Goal: Information Seeking & Learning: Learn about a topic

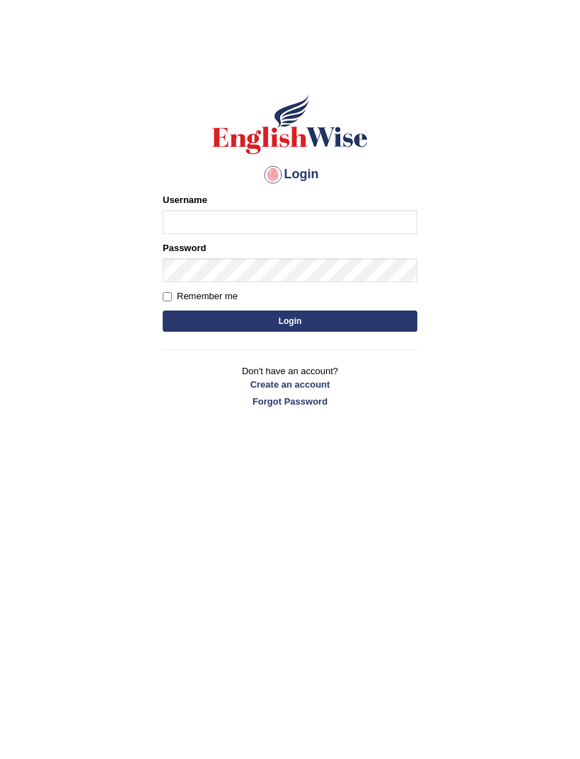
click at [190, 229] on input "Username" at bounding box center [290, 222] width 255 height 24
click at [432, 487] on body "Login Please fix the following errors: Username Password Remember me Login Don'…" at bounding box center [290, 408] width 580 height 759
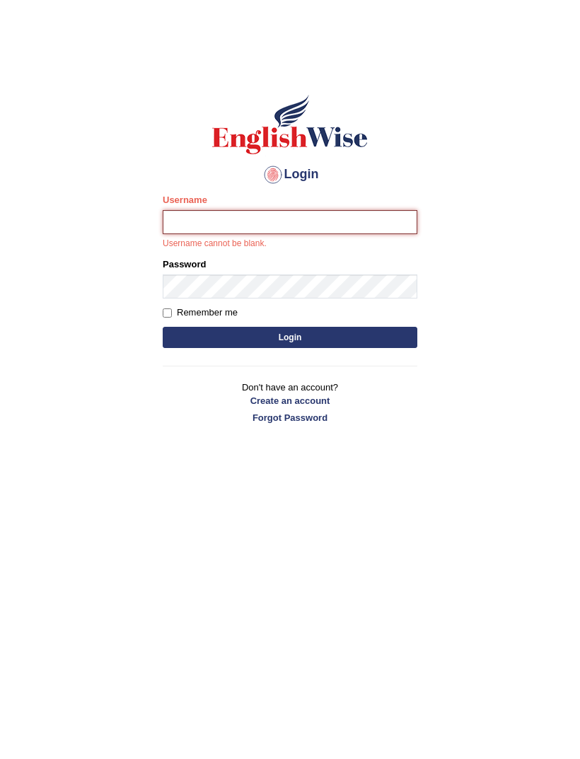
click at [202, 233] on input "Username" at bounding box center [290, 222] width 255 height 24
type input "ira_riaz"
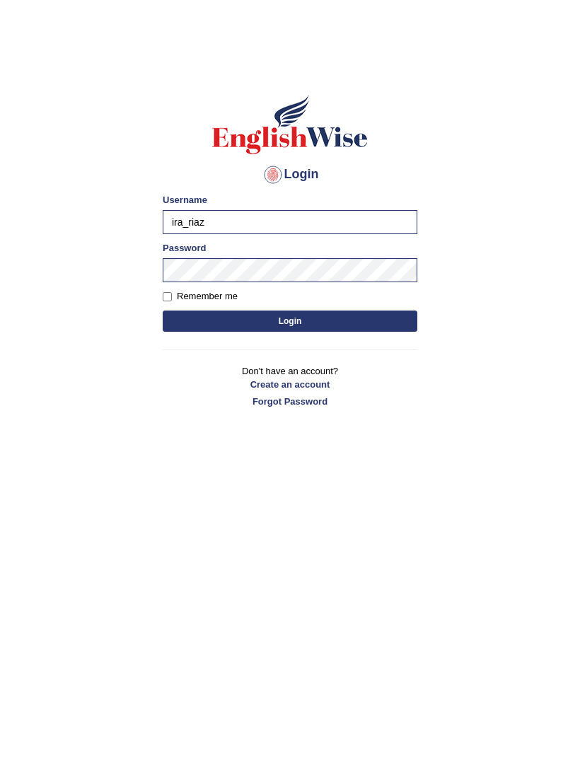
click at [341, 322] on button "Login" at bounding box center [290, 321] width 255 height 21
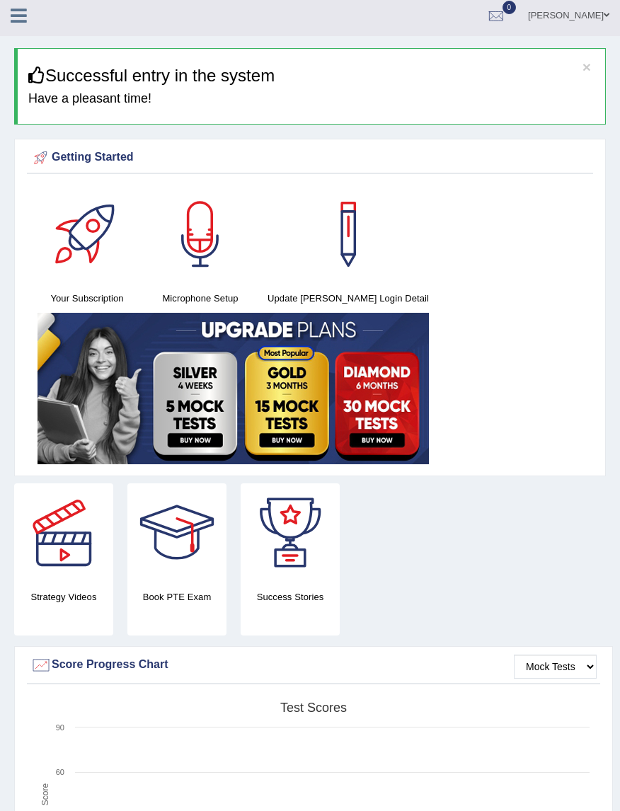
click at [587, 72] on button "×" at bounding box center [586, 66] width 8 height 15
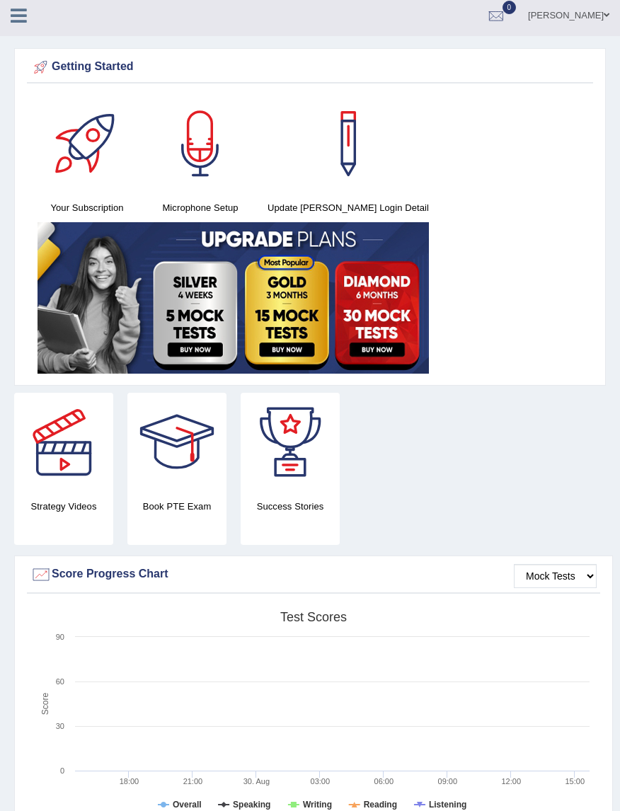
click at [23, 20] on icon at bounding box center [19, 15] width 16 height 18
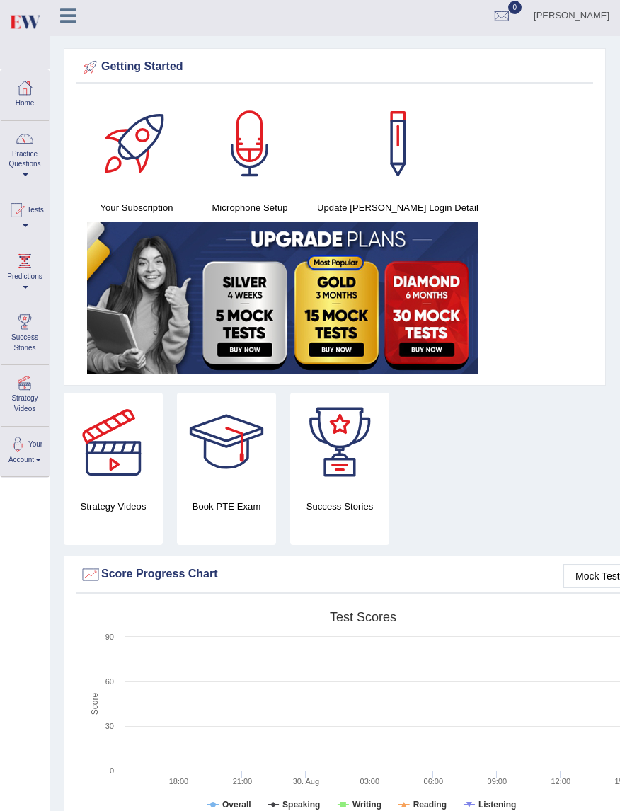
click at [30, 168] on link "Practice Questions" at bounding box center [25, 154] width 48 height 67
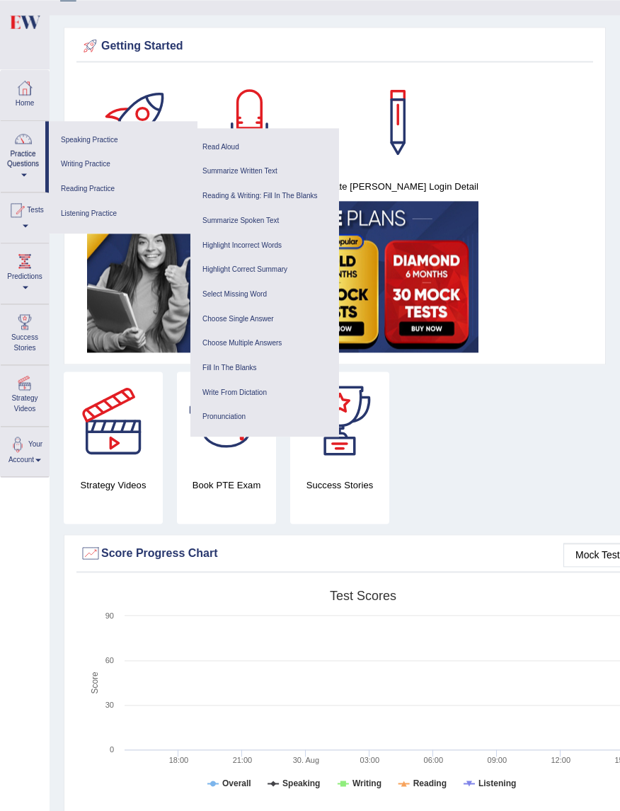
scroll to position [27, 0]
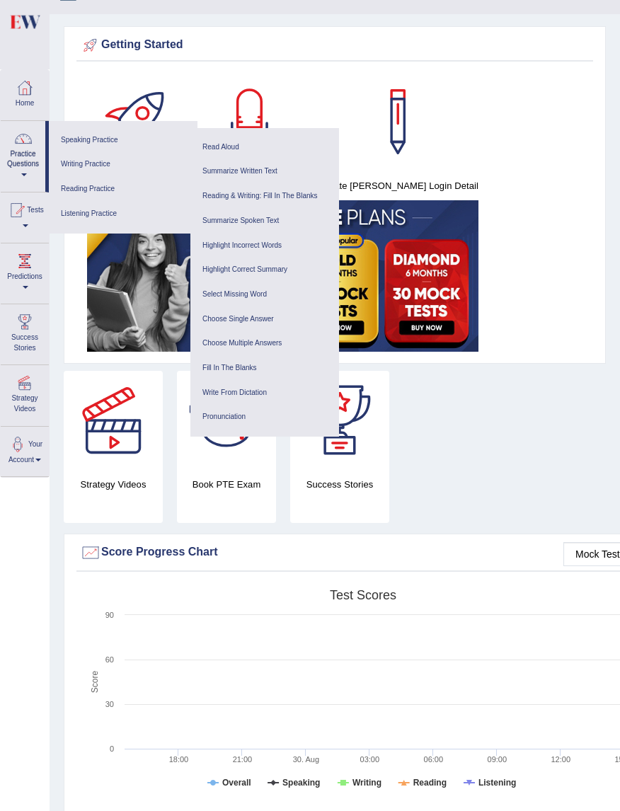
click at [97, 220] on link "Listening Practice" at bounding box center [123, 214] width 134 height 25
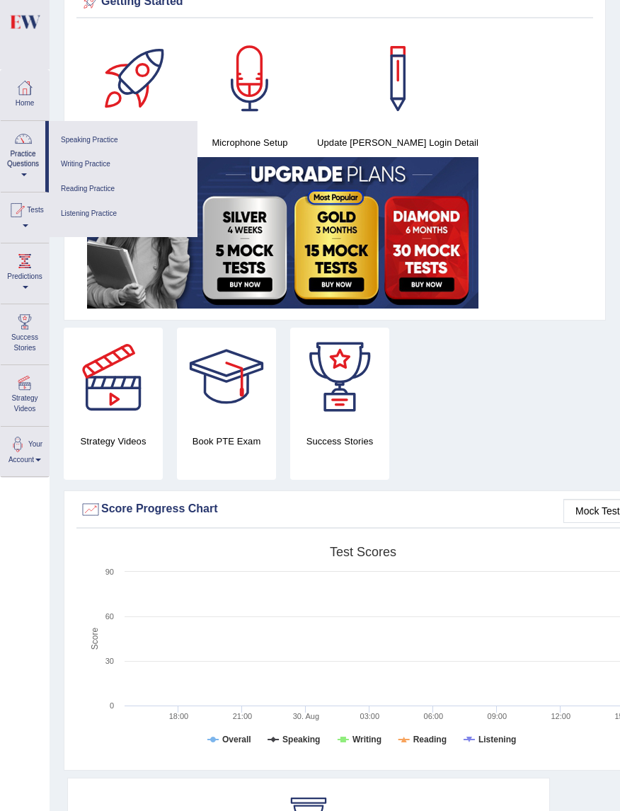
scroll to position [75, 0]
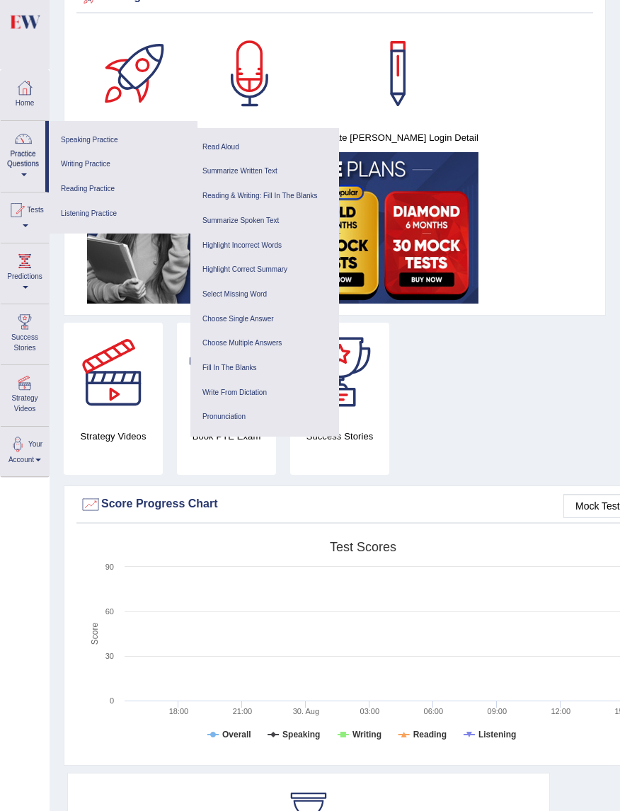
click at [97, 222] on link "Listening Practice" at bounding box center [123, 214] width 134 height 25
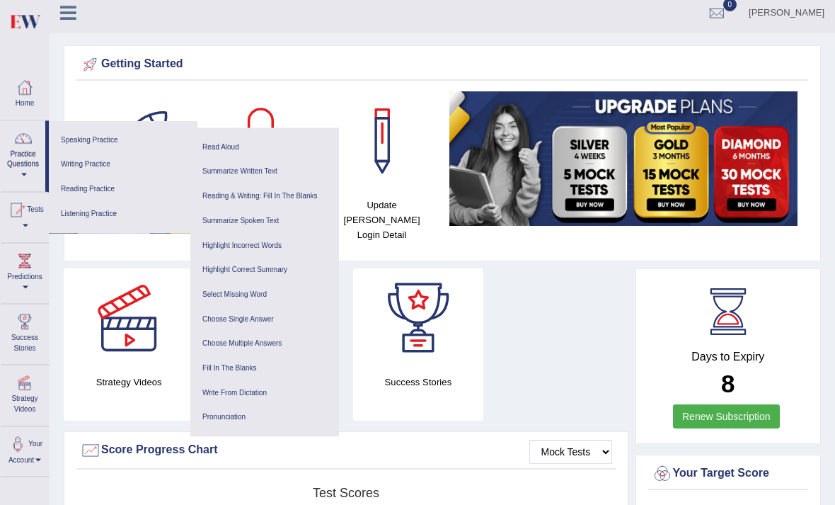
scroll to position [4, 0]
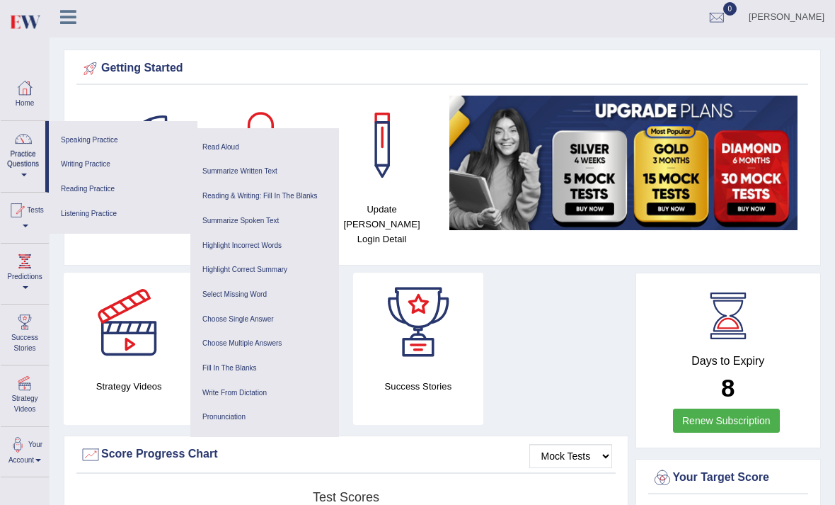
click at [8, 168] on link "Practice Questions" at bounding box center [23, 154] width 45 height 67
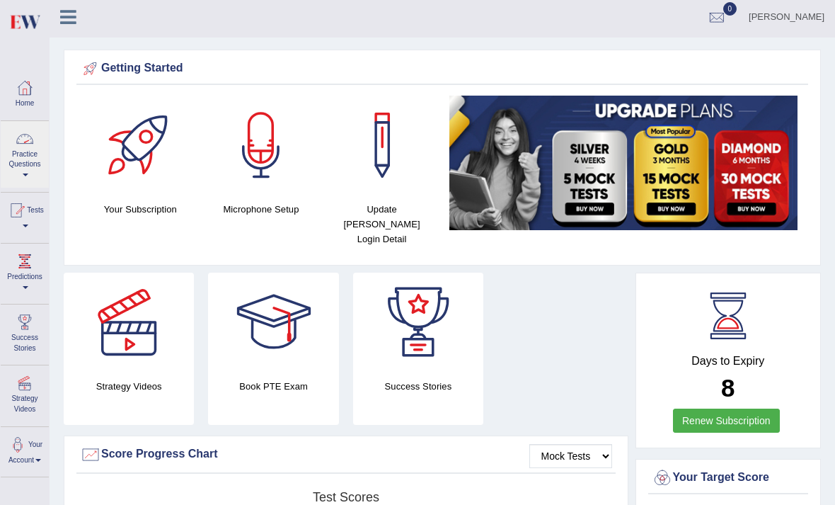
click at [64, 25] on div at bounding box center [417, 252] width 835 height 505
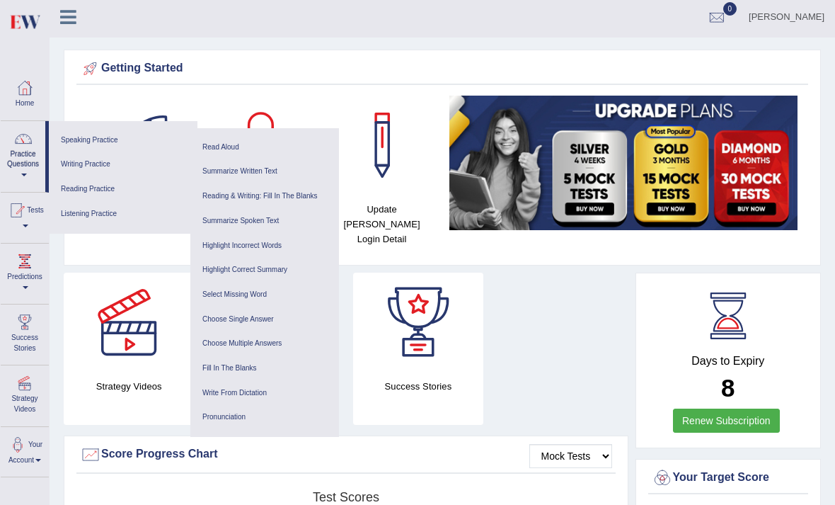
click at [63, 13] on icon at bounding box center [68, 17] width 16 height 18
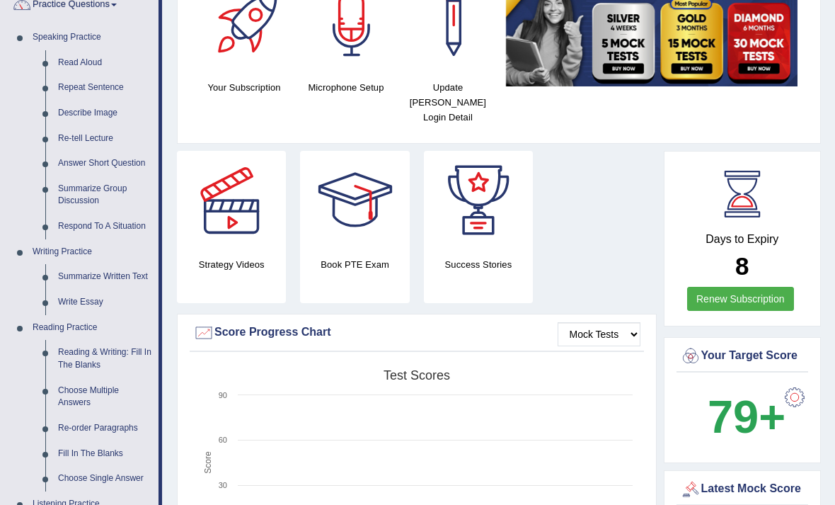
scroll to position [125, 0]
click at [137, 163] on link "Answer Short Question" at bounding box center [105, 163] width 107 height 25
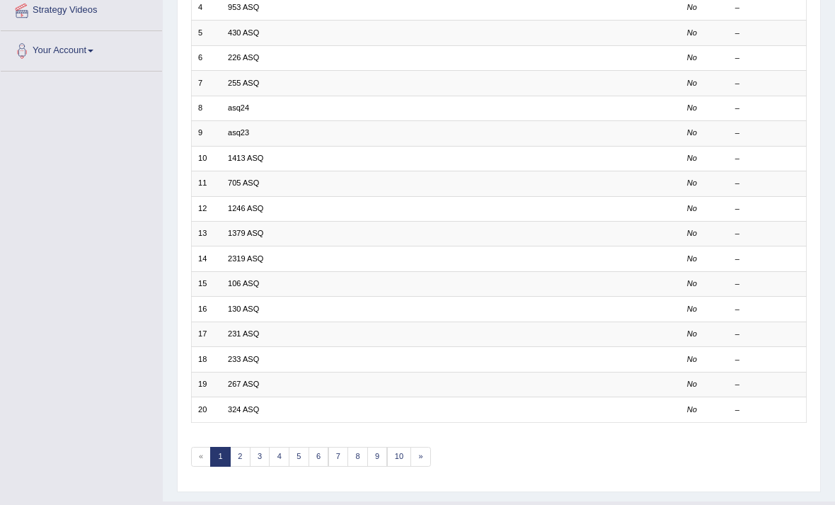
scroll to position [307, 0]
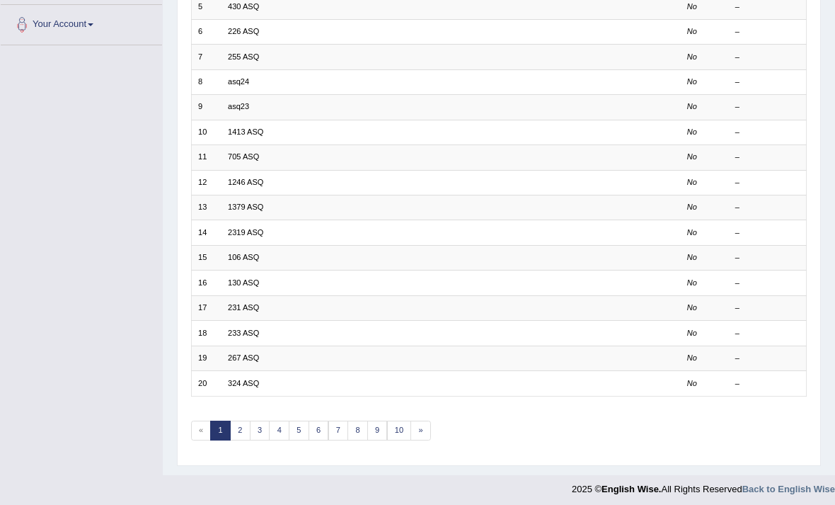
click at [320, 440] on link "6" at bounding box center [319, 430] width 21 height 20
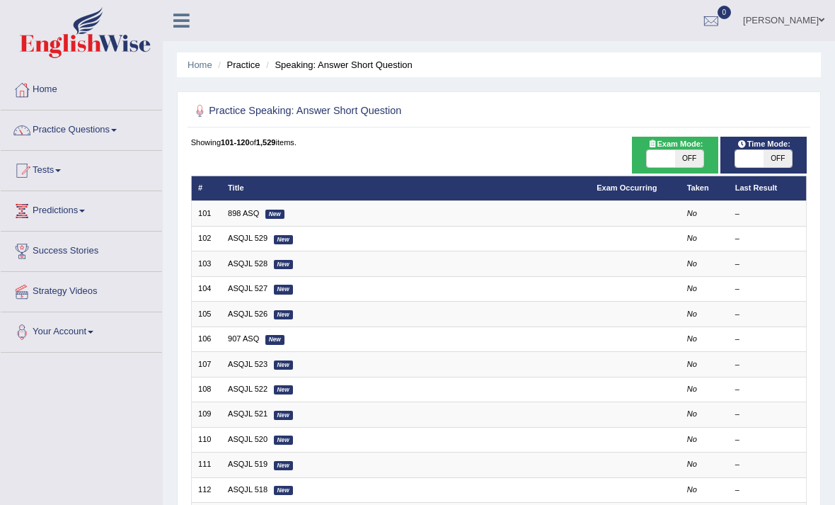
click at [259, 217] on link "898 ASQ" at bounding box center [243, 213] width 31 height 8
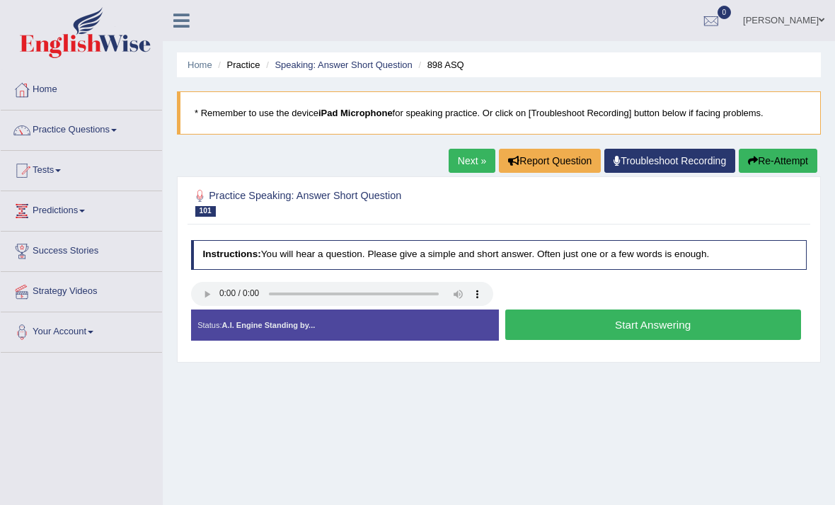
click at [204, 306] on audio at bounding box center [342, 294] width 302 height 24
click at [202, 306] on audio at bounding box center [342, 294] width 302 height 24
click at [677, 168] on link "Troubleshoot Recording" at bounding box center [669, 161] width 131 height 24
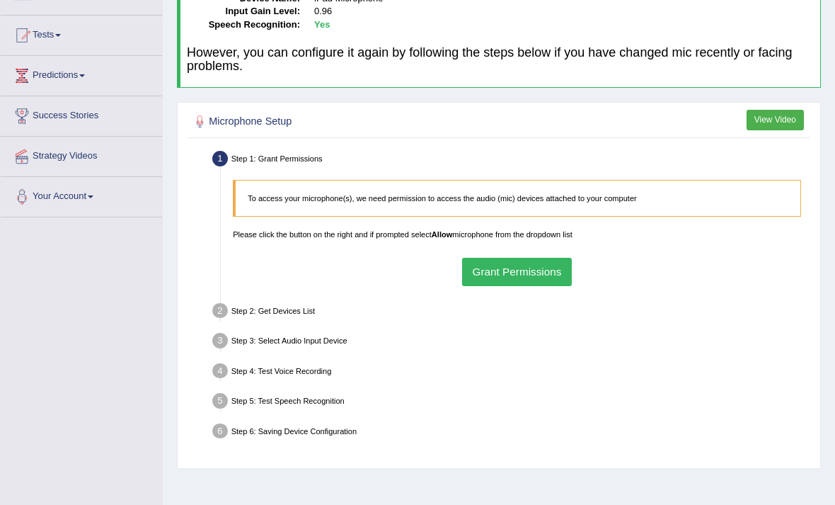
scroll to position [135, 0]
click at [568, 280] on button "Grant Permissions" at bounding box center [517, 272] width 110 height 28
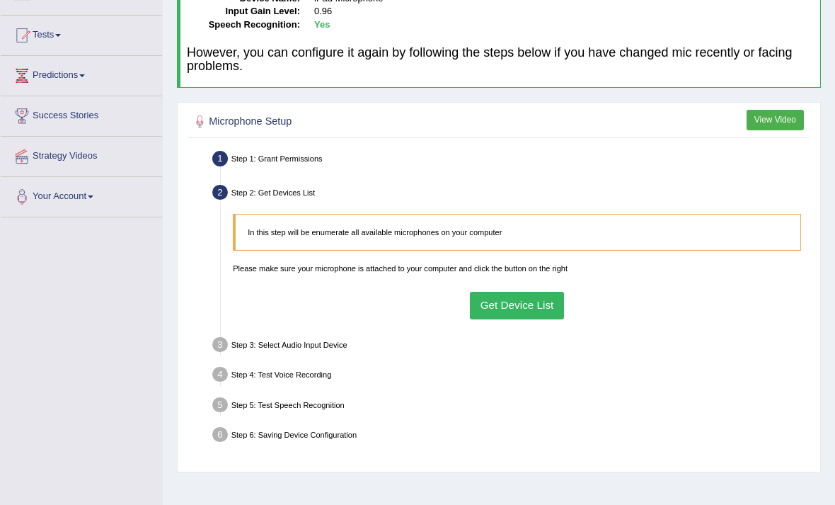
click at [533, 319] on button "Get Device List" at bounding box center [517, 306] width 94 height 28
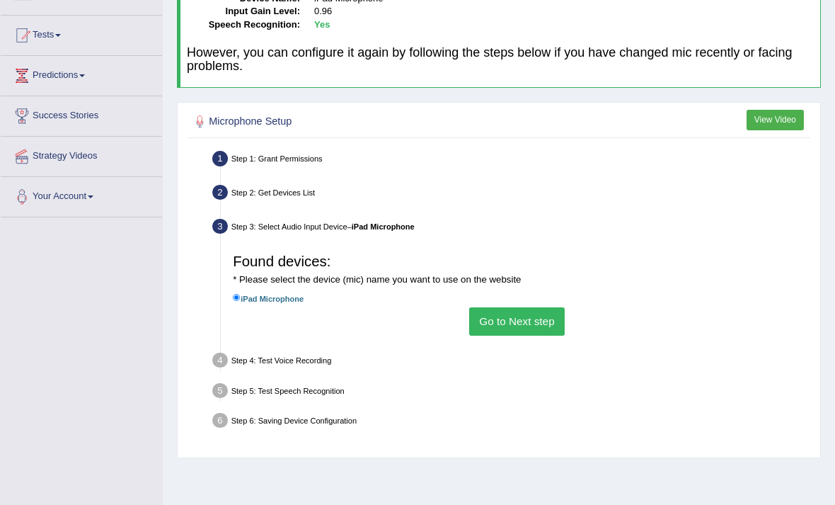
click at [525, 335] on button "Go to Next step" at bounding box center [517, 321] width 96 height 28
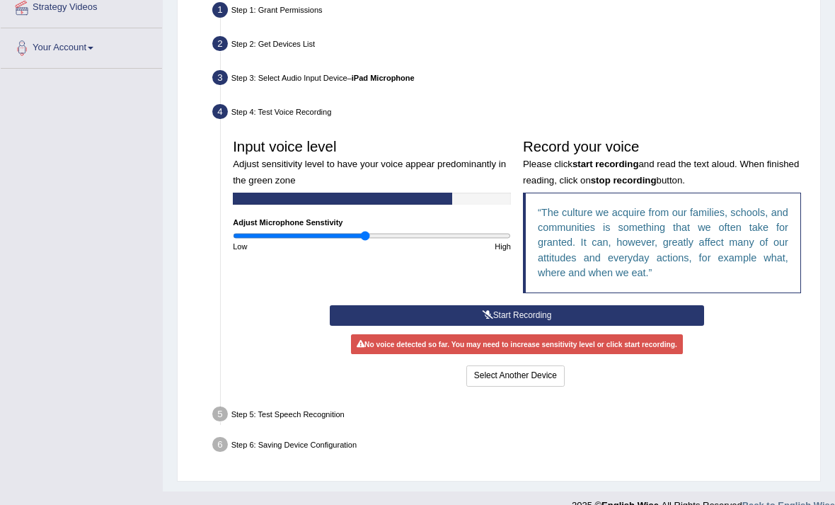
scroll to position [326, 0]
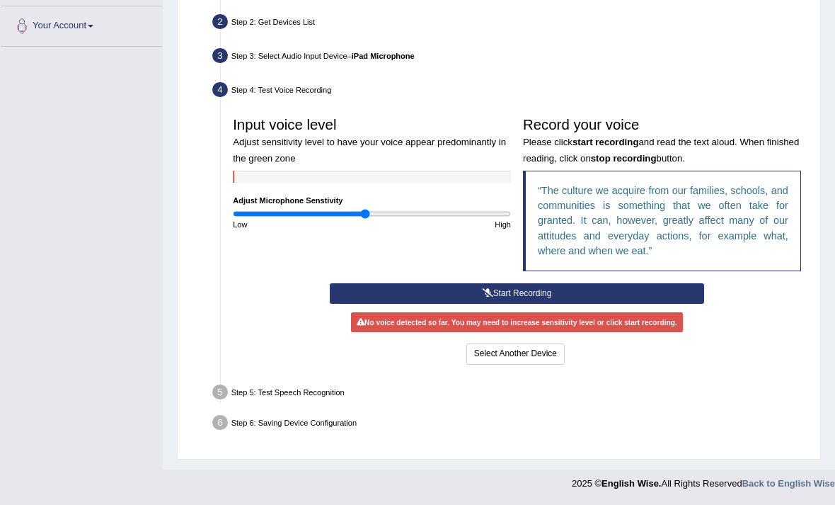
click at [535, 304] on button "Start Recording" at bounding box center [517, 293] width 374 height 21
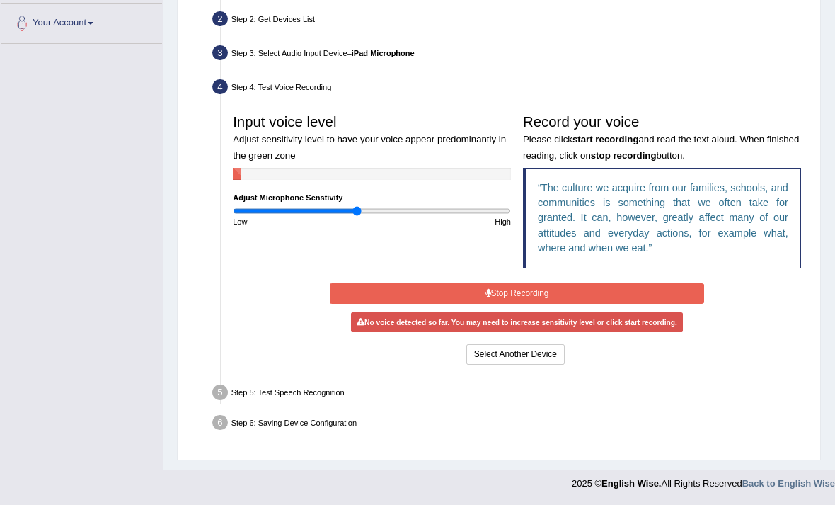
type input "0.9"
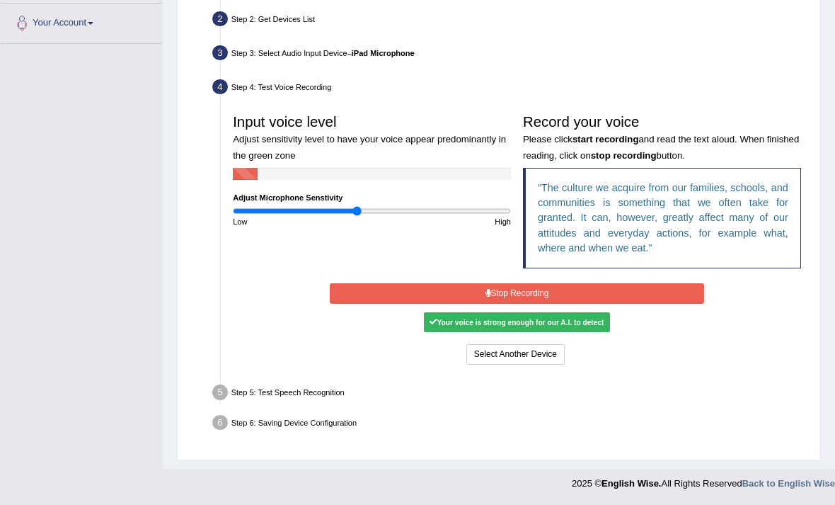
click at [527, 304] on button "Stop Recording" at bounding box center [517, 293] width 374 height 21
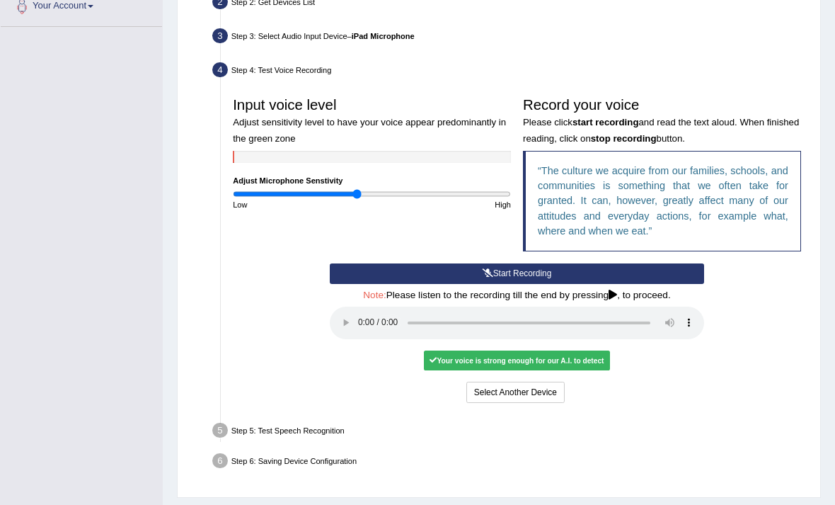
click at [360, 339] on audio at bounding box center [517, 322] width 374 height 33
click at [649, 339] on audio at bounding box center [517, 322] width 374 height 33
click at [626, 402] on button "Voice is ok. Go to Next step" at bounding box center [566, 391] width 119 height 21
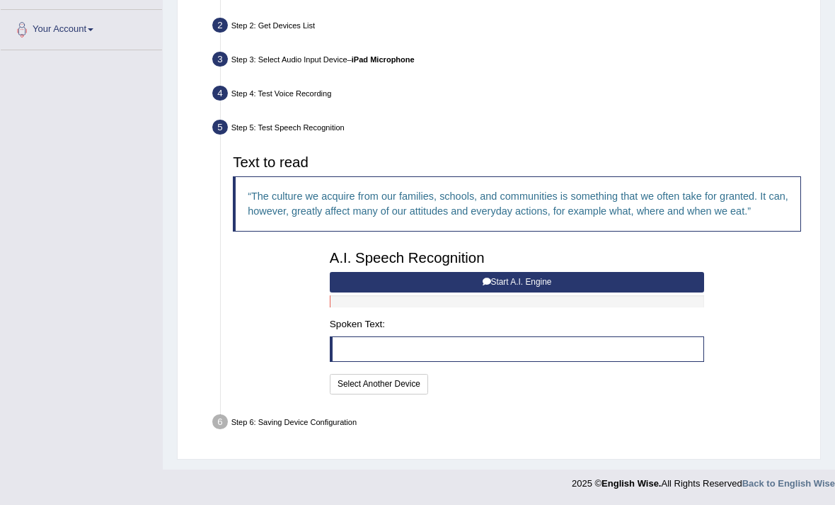
scroll to position [322, 0]
click at [557, 292] on button "Start A.I. Engine" at bounding box center [517, 282] width 374 height 21
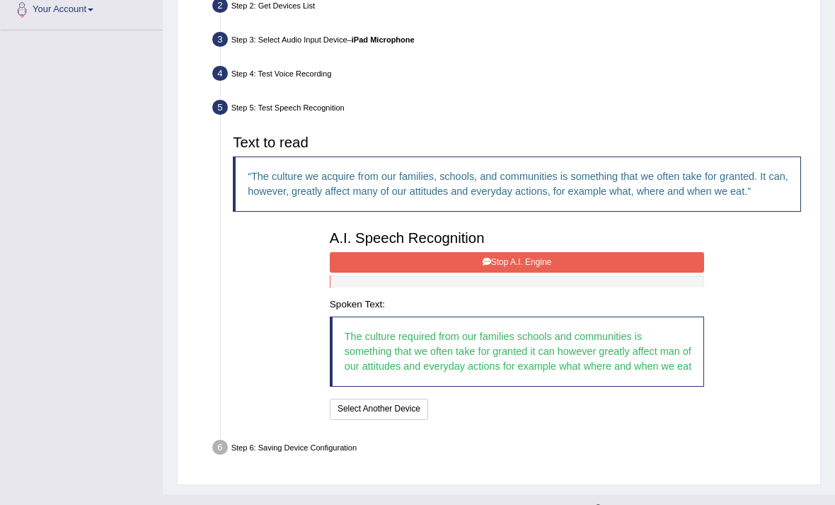
click at [553, 272] on button "Stop A.I. Engine" at bounding box center [517, 262] width 374 height 21
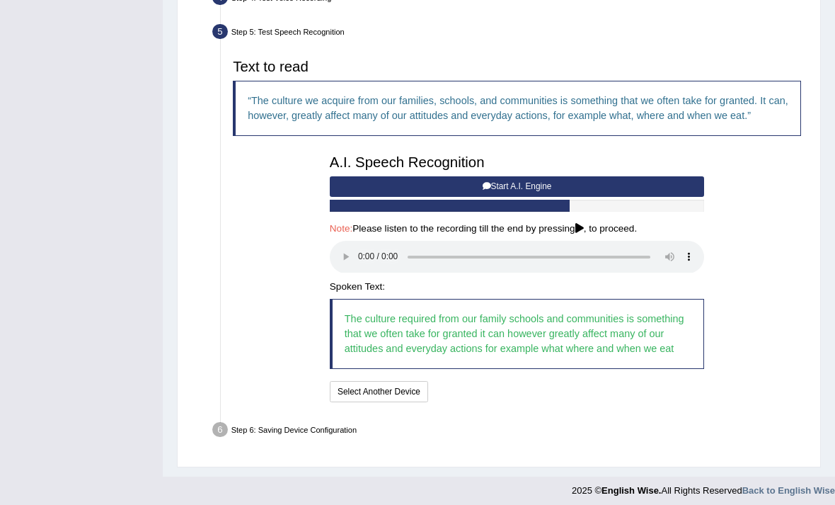
scroll to position [452, 0]
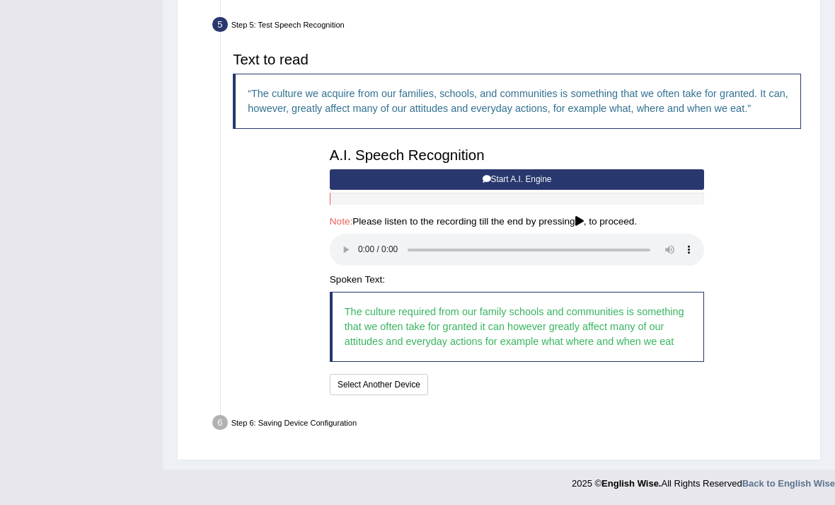
click at [584, 226] on icon at bounding box center [579, 222] width 8 height 10
click at [650, 266] on audio at bounding box center [517, 250] width 374 height 33
click at [362, 266] on audio at bounding box center [517, 250] width 374 height 33
click at [542, 394] on button "Speech is ok. Go to Last step" at bounding box center [496, 384] width 126 height 21
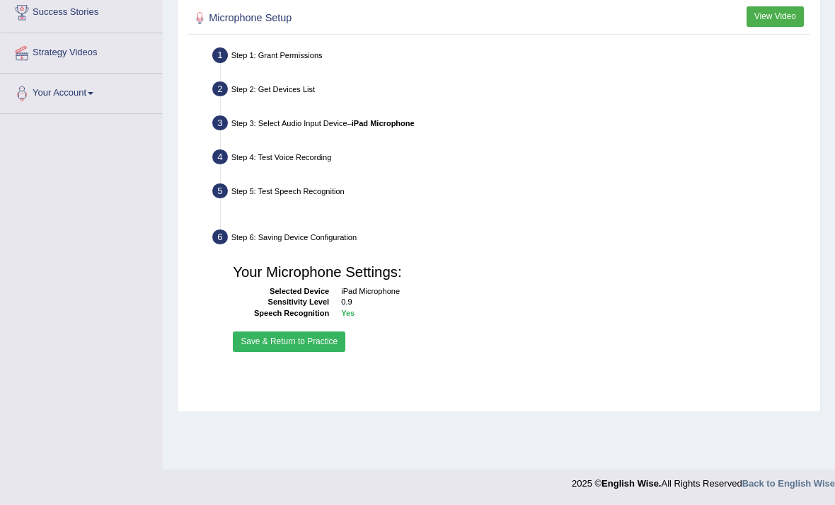
scroll to position [193, 0]
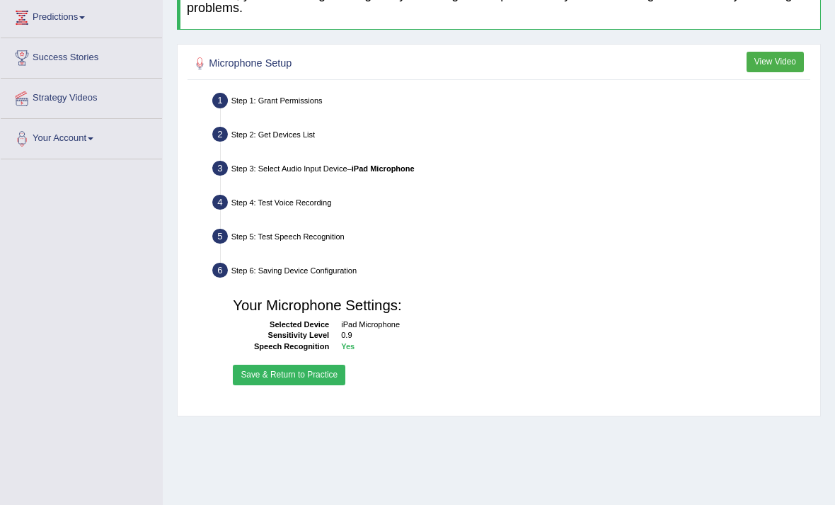
click at [326, 385] on button "Save & Return to Practice" at bounding box center [289, 374] width 113 height 21
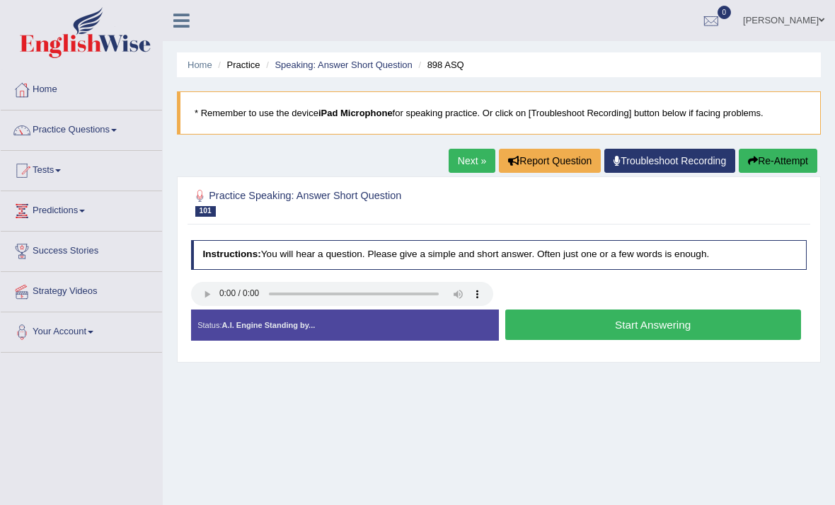
click at [194, 306] on audio at bounding box center [342, 294] width 302 height 24
click at [208, 306] on audio at bounding box center [342, 294] width 302 height 24
click at [207, 306] on audio at bounding box center [342, 294] width 302 height 24
click at [211, 306] on audio at bounding box center [342, 294] width 302 height 24
click at [228, 306] on audio at bounding box center [342, 294] width 302 height 24
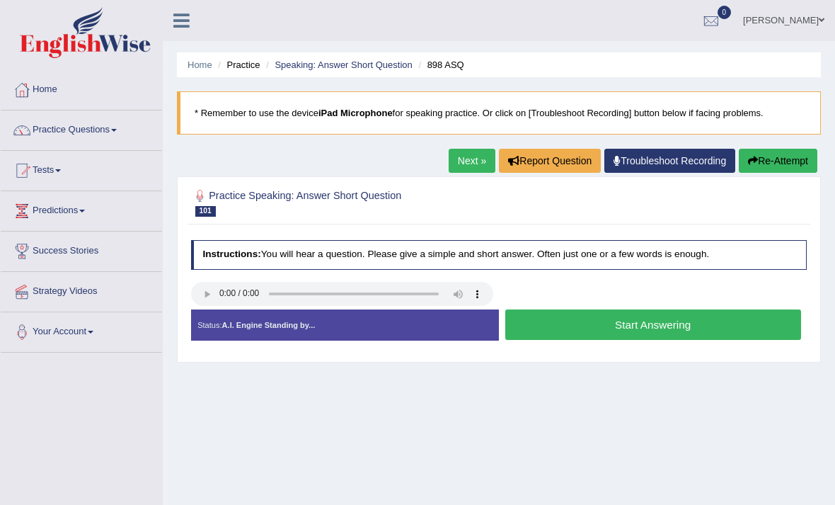
click at [233, 306] on audio at bounding box center [342, 294] width 302 height 24
click at [234, 306] on audio at bounding box center [342, 294] width 302 height 24
click at [350, 340] on div "Status: A.I. Engine Standing by..." at bounding box center [345, 324] width 308 height 31
click at [352, 340] on div "Status: A.I. Engine Standing by..." at bounding box center [345, 324] width 308 height 31
click at [355, 340] on div "Status: A.I. Engine Standing by..." at bounding box center [345, 324] width 308 height 31
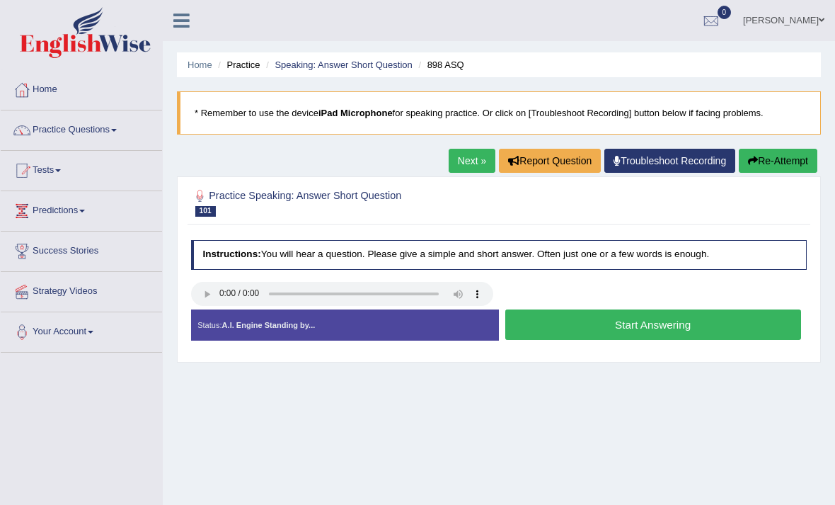
click at [355, 340] on div "Status: A.I. Engine Standing by..." at bounding box center [345, 324] width 308 height 31
click at [764, 166] on button "Re-Attempt" at bounding box center [778, 161] width 79 height 24
click at [104, 134] on link "Practice Questions" at bounding box center [81, 127] width 161 height 35
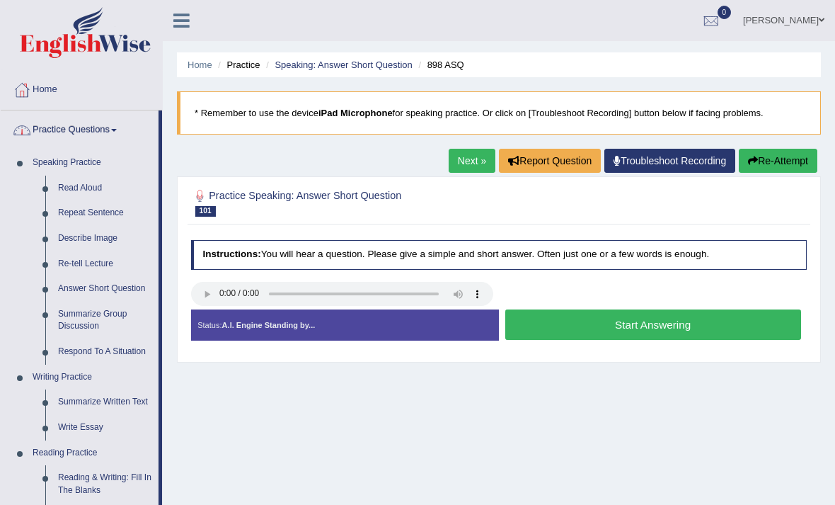
click at [117, 127] on div at bounding box center [417, 252] width 835 height 505
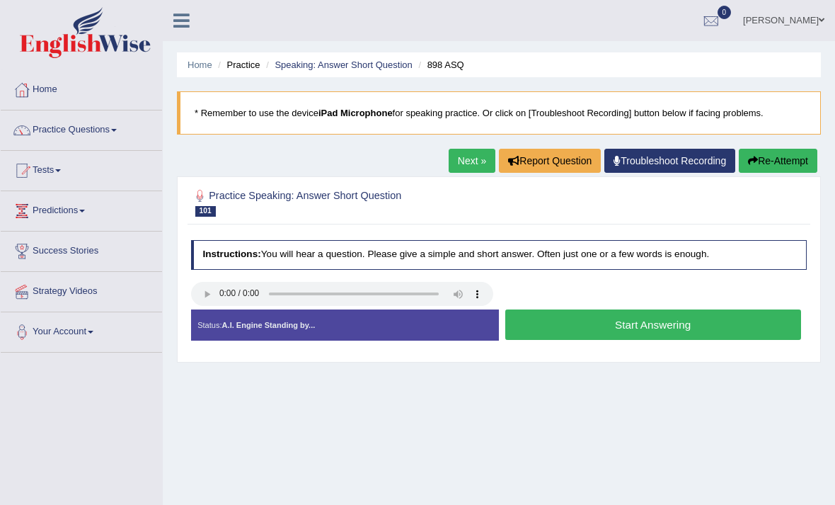
click at [62, 173] on link "Tests" at bounding box center [81, 168] width 161 height 35
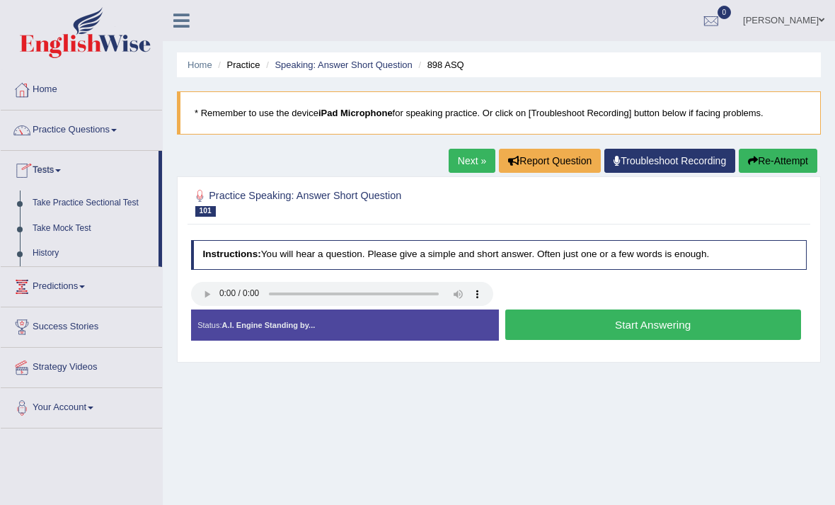
click at [75, 227] on div at bounding box center [417, 252] width 835 height 505
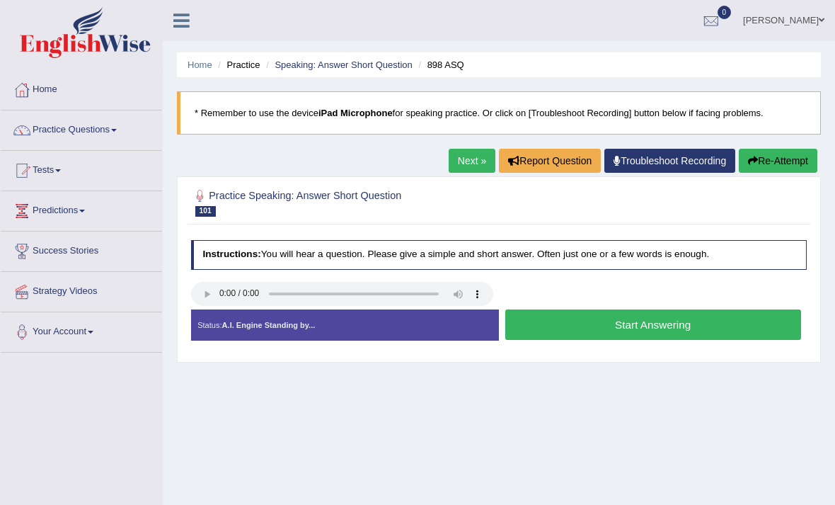
click at [57, 175] on link "Tests" at bounding box center [81, 168] width 161 height 35
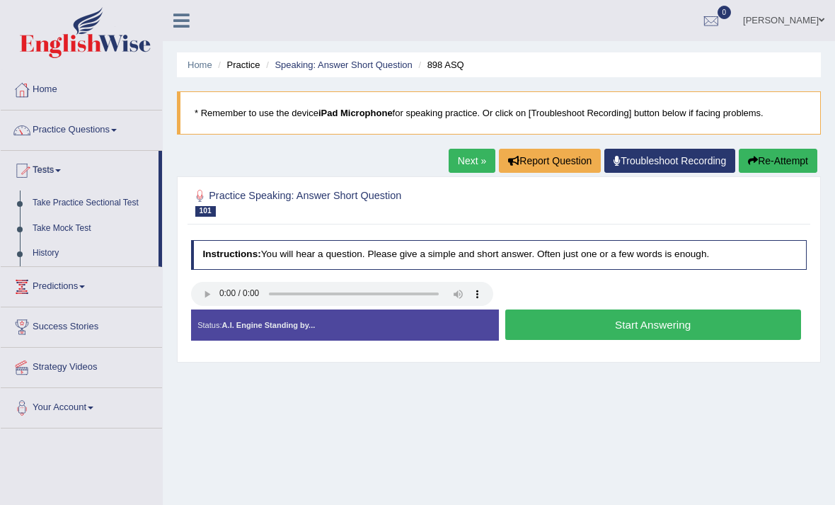
click at [75, 231] on div at bounding box center [417, 252] width 835 height 505
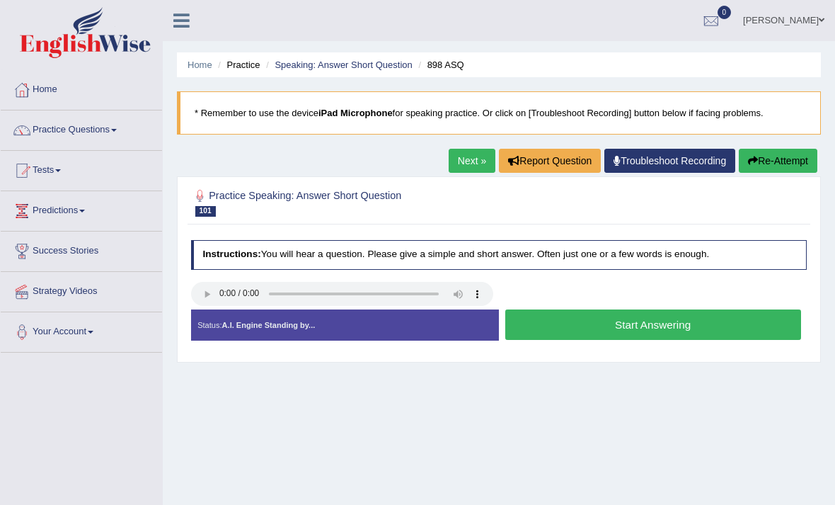
click at [113, 91] on link "Home" at bounding box center [81, 87] width 161 height 35
click at [35, 89] on link "Home" at bounding box center [80, 87] width 158 height 35
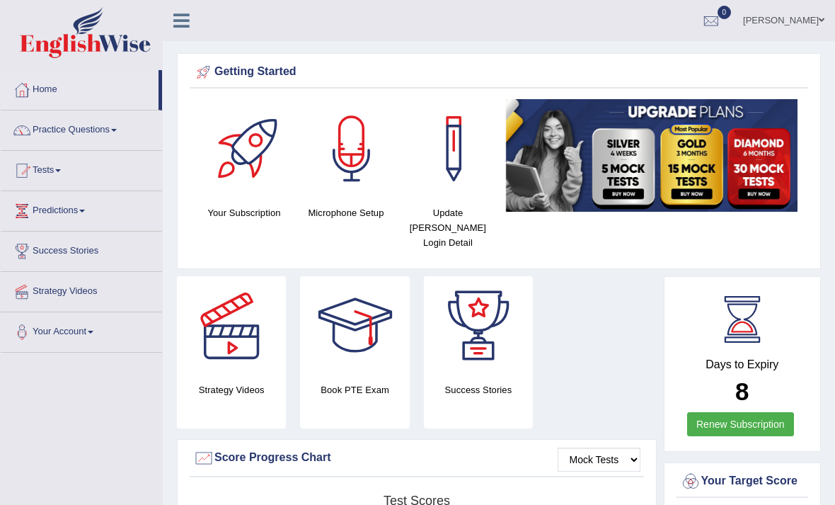
click at [105, 133] on link "Practice Questions" at bounding box center [81, 127] width 161 height 35
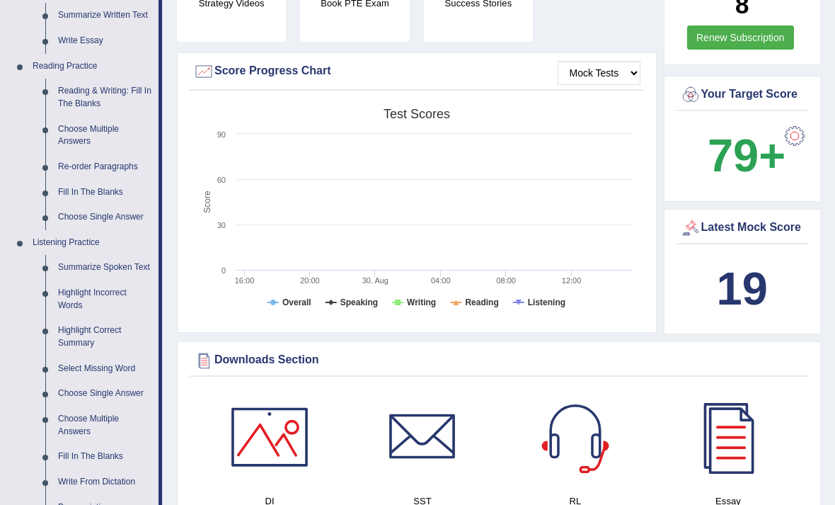
scroll to position [388, 0]
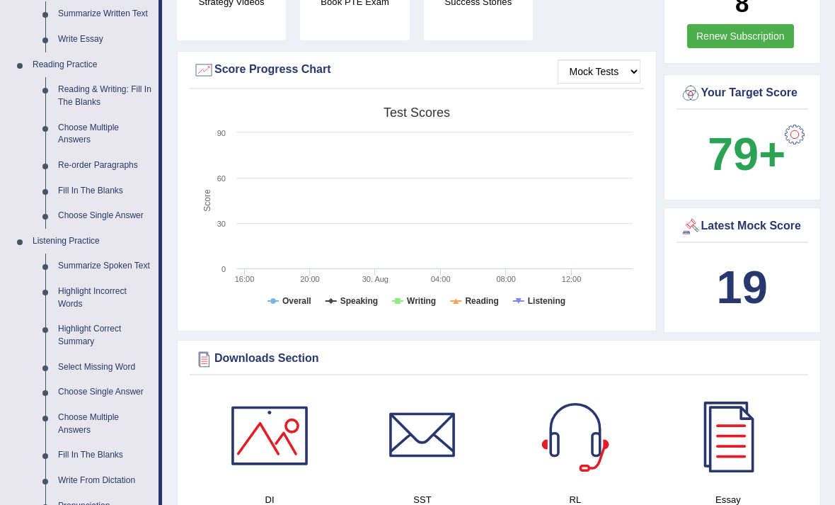
click at [117, 258] on div at bounding box center [417, 252] width 835 height 505
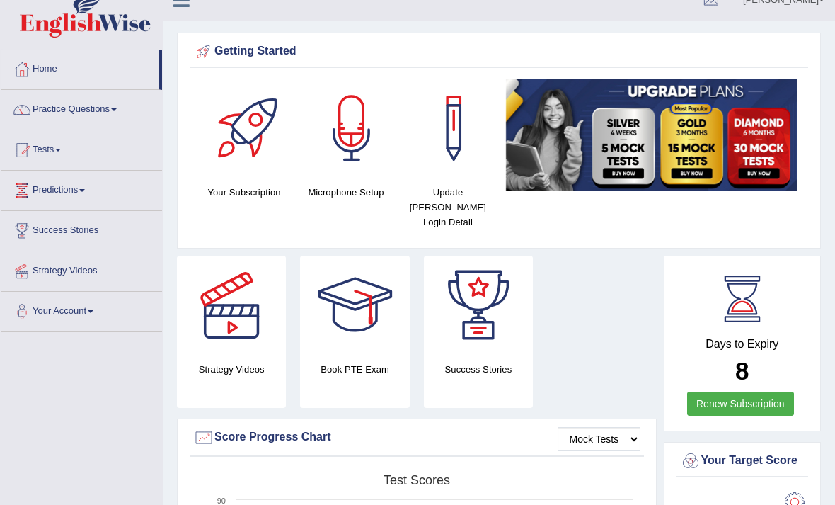
scroll to position [0, 0]
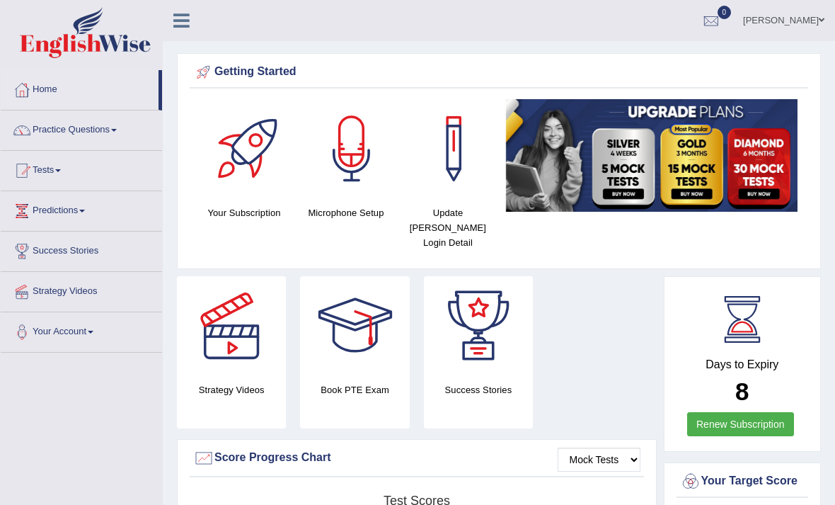
click at [118, 142] on link "Practice Questions" at bounding box center [81, 127] width 161 height 35
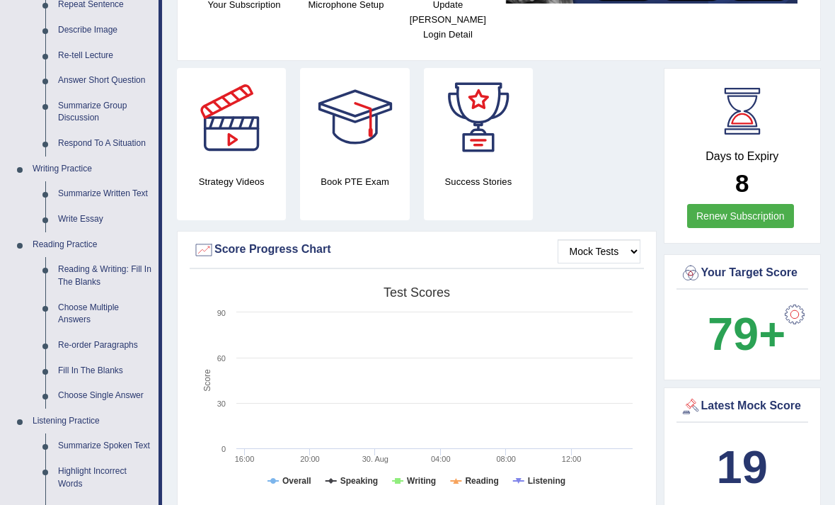
scroll to position [210, 0]
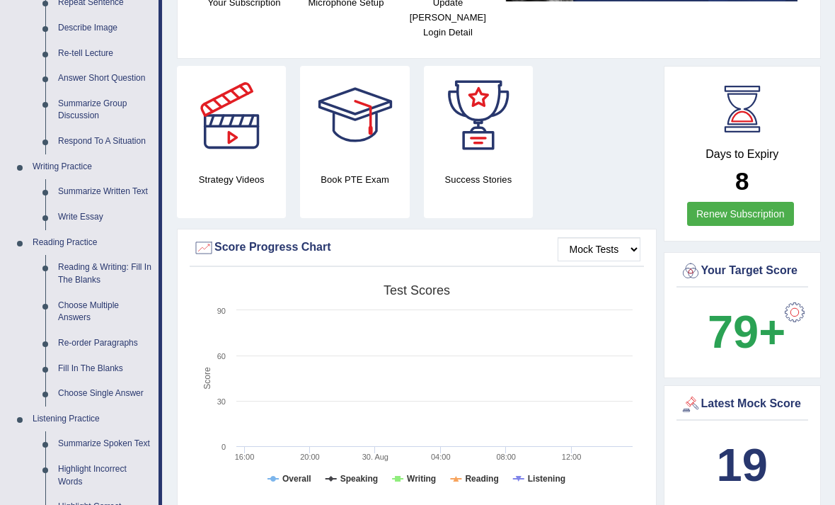
click at [96, 210] on div at bounding box center [417, 252] width 835 height 505
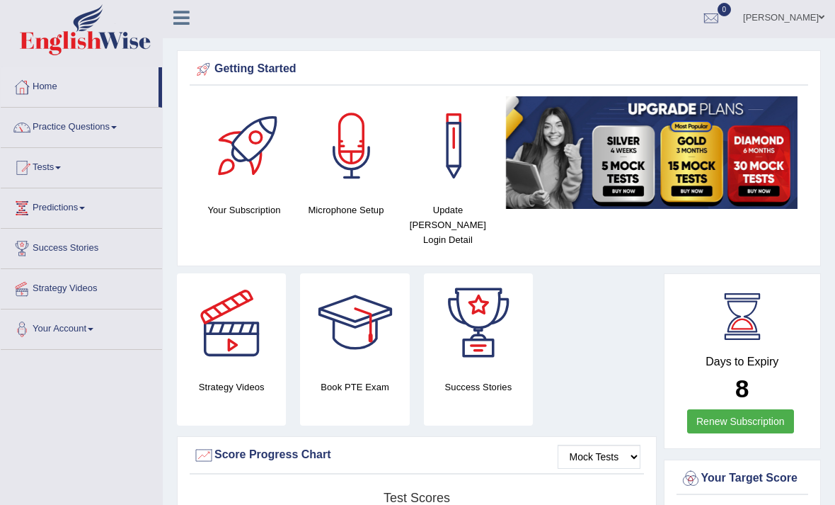
scroll to position [0, 0]
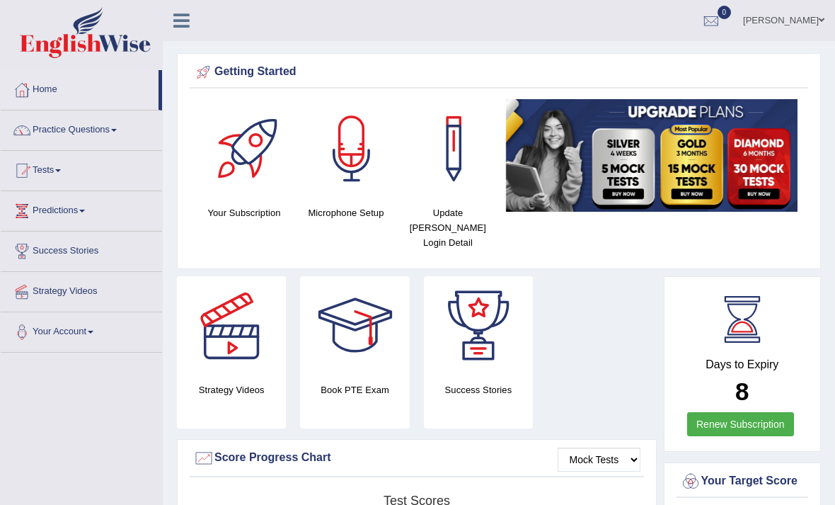
click at [84, 133] on link "Practice Questions" at bounding box center [81, 127] width 161 height 35
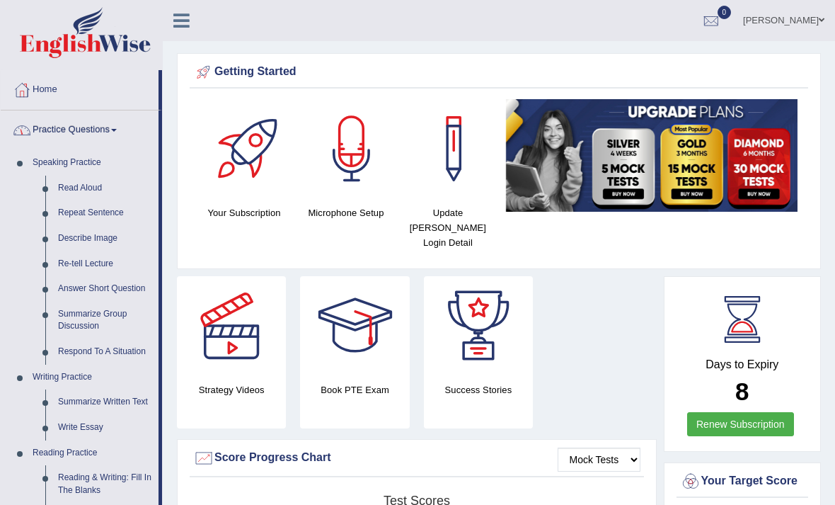
click at [92, 263] on div at bounding box center [417, 252] width 835 height 505
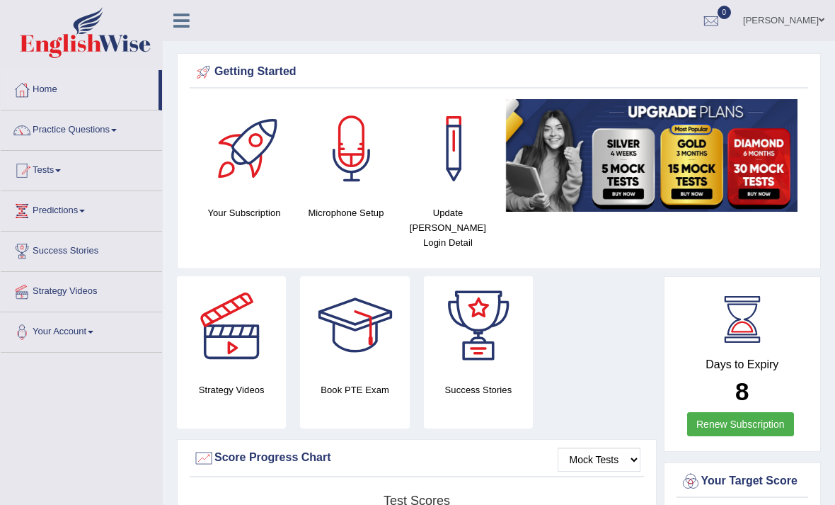
click at [104, 134] on link "Practice Questions" at bounding box center [81, 127] width 161 height 35
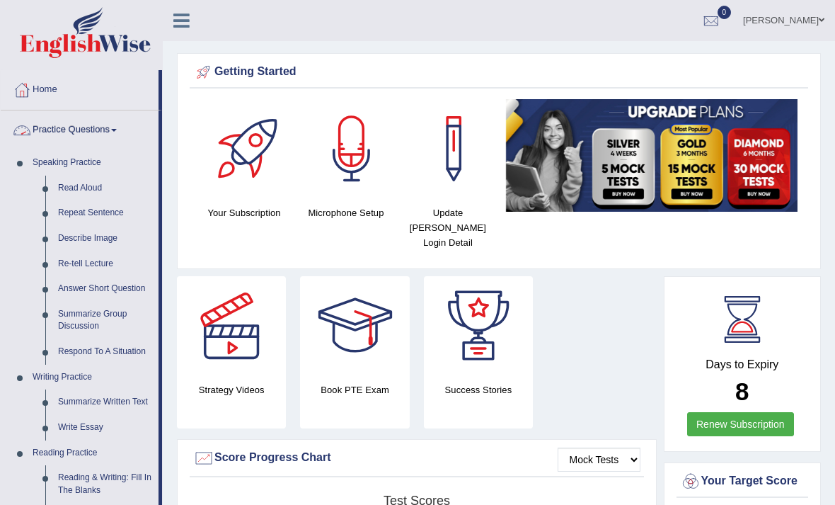
click at [91, 186] on div at bounding box center [417, 252] width 835 height 505
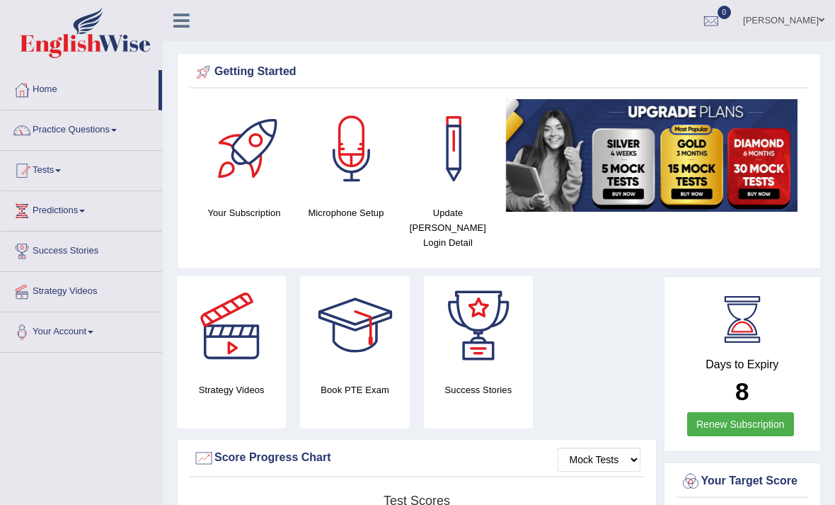
click at [87, 139] on link "Practice Questions" at bounding box center [81, 127] width 161 height 35
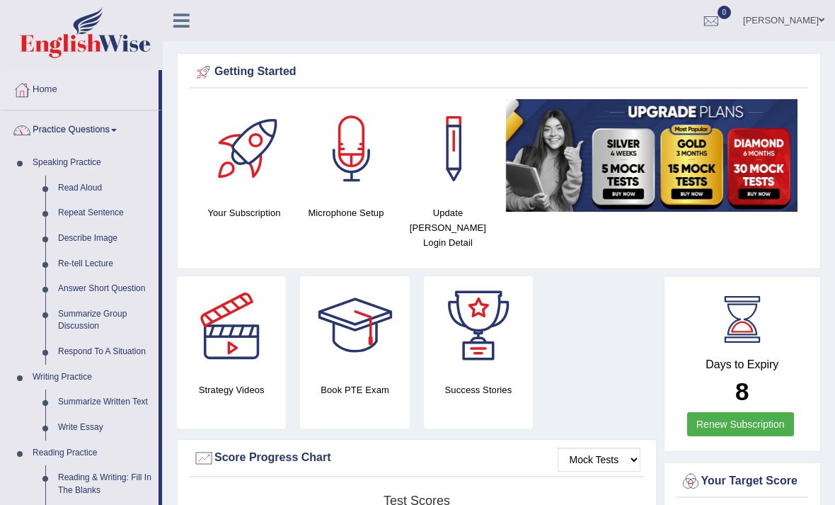
click at [79, 213] on div at bounding box center [417, 252] width 835 height 505
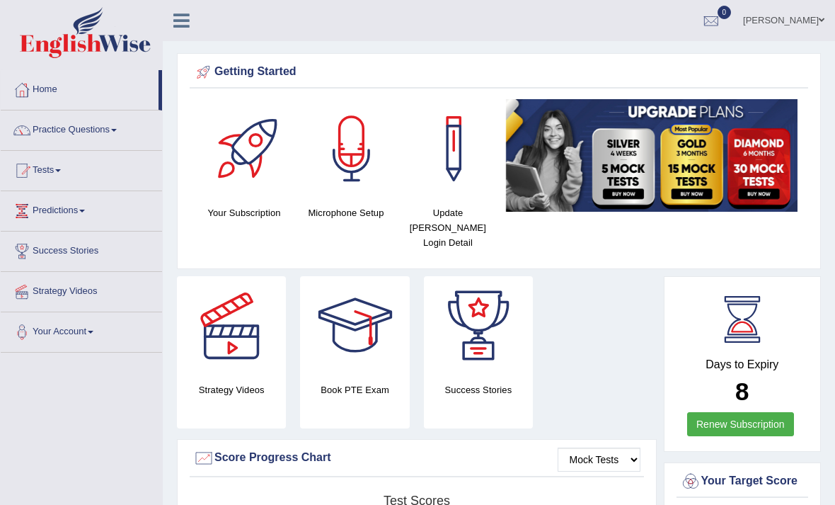
click at [81, 333] on link "Your Account" at bounding box center [81, 329] width 161 height 35
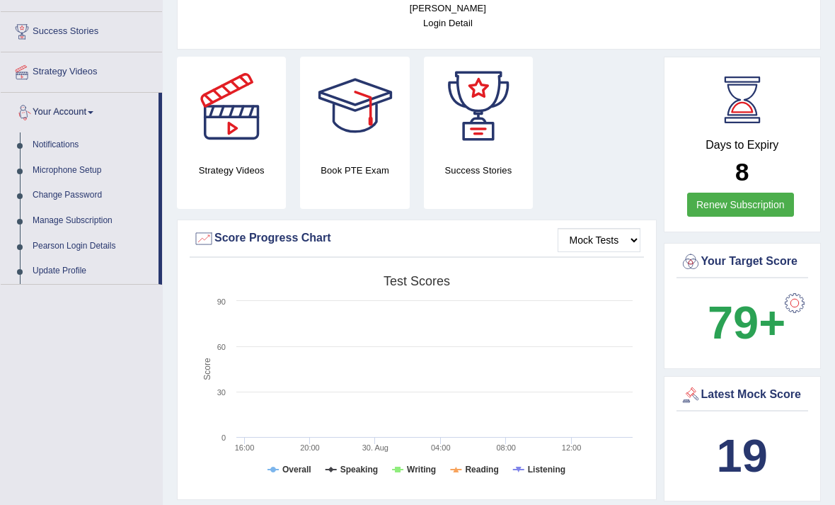
scroll to position [220, 0]
click at [97, 219] on div at bounding box center [417, 252] width 835 height 505
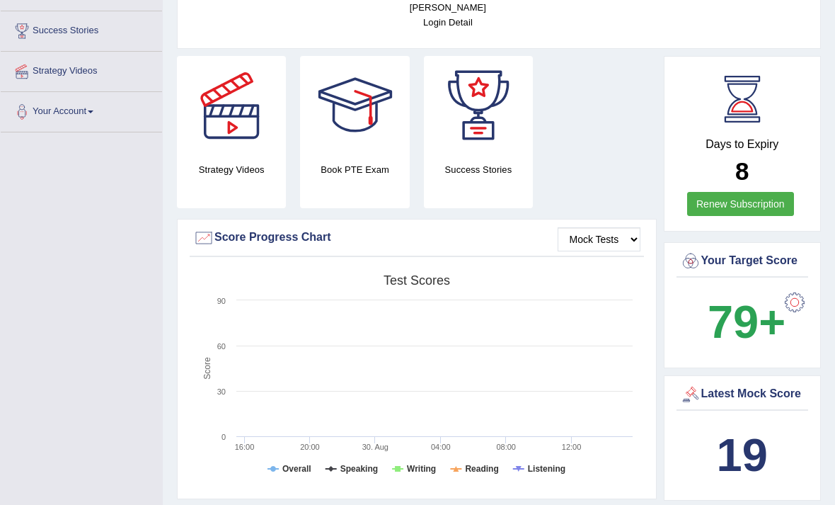
click at [65, 85] on link "Strategy Videos" at bounding box center [81, 69] width 161 height 35
click at [98, 92] on link "Your Account" at bounding box center [81, 109] width 161 height 35
click at [102, 76] on div at bounding box center [417, 252] width 835 height 505
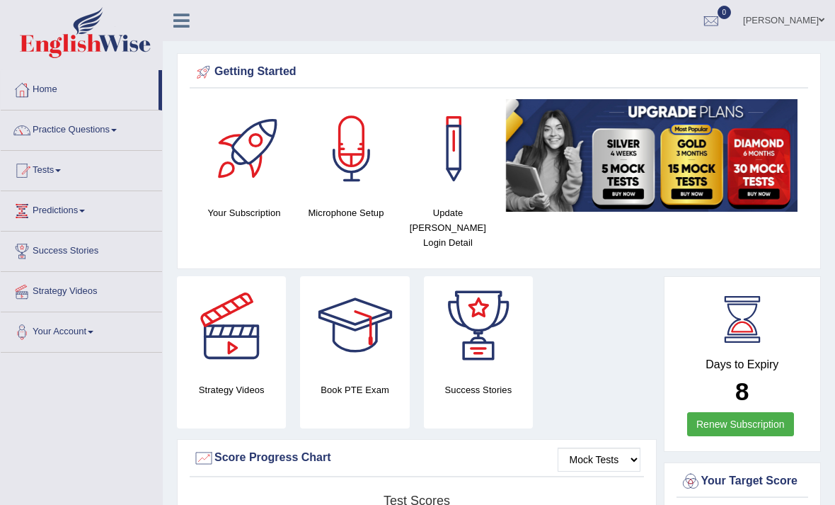
click at [89, 340] on link "Your Account" at bounding box center [81, 329] width 161 height 35
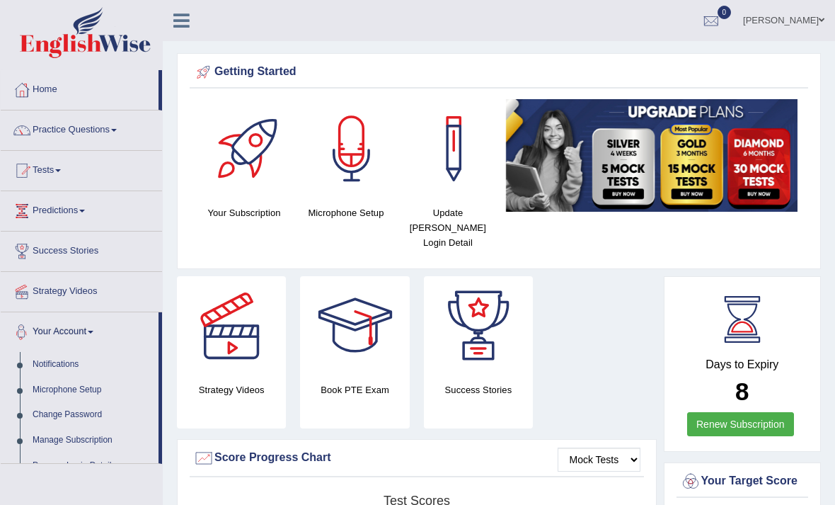
click at [91, 326] on div at bounding box center [417, 252] width 835 height 505
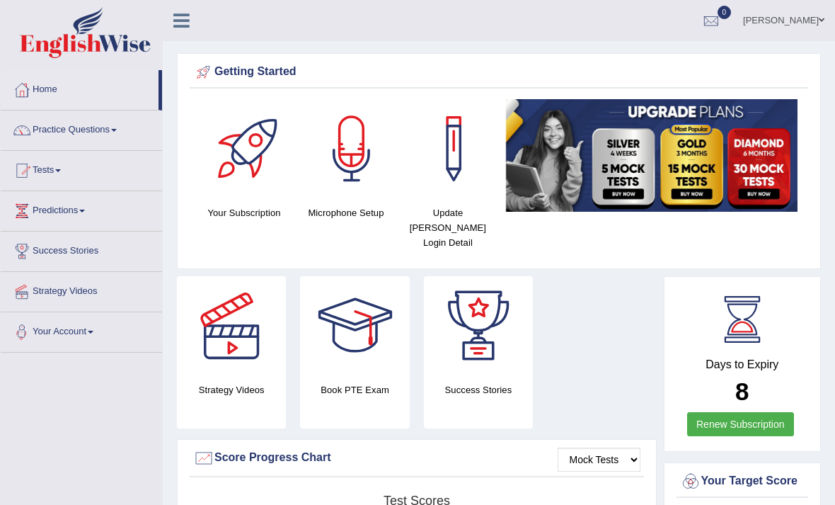
click at [95, 332] on link "Your Account" at bounding box center [81, 329] width 161 height 35
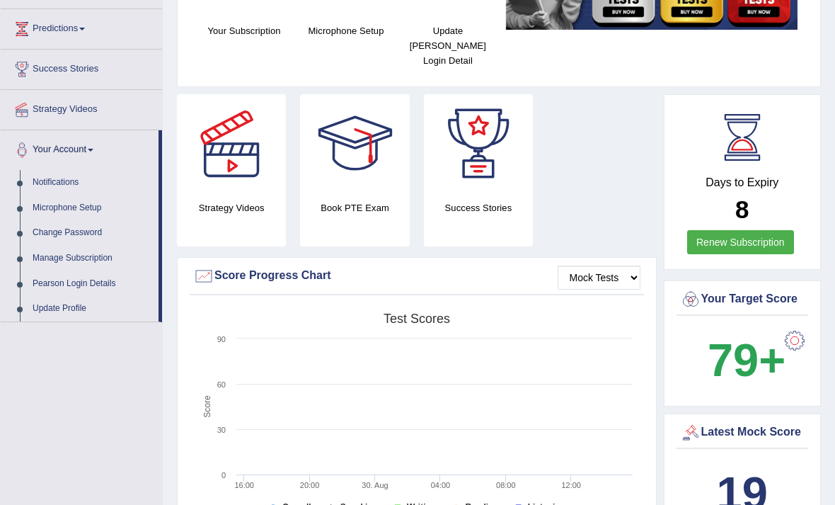
scroll to position [179, 0]
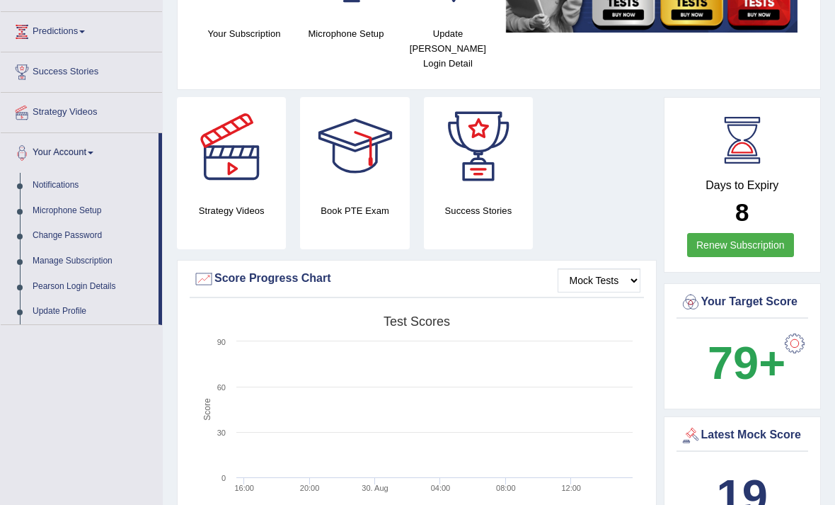
click at [96, 262] on div at bounding box center [417, 252] width 835 height 505
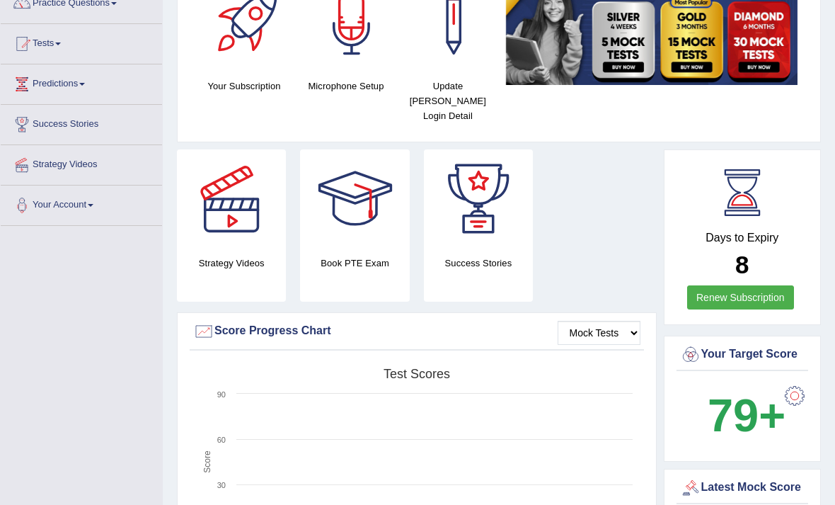
scroll to position [127, 0]
click at [612, 322] on select "Mock Tests" at bounding box center [599, 333] width 83 height 24
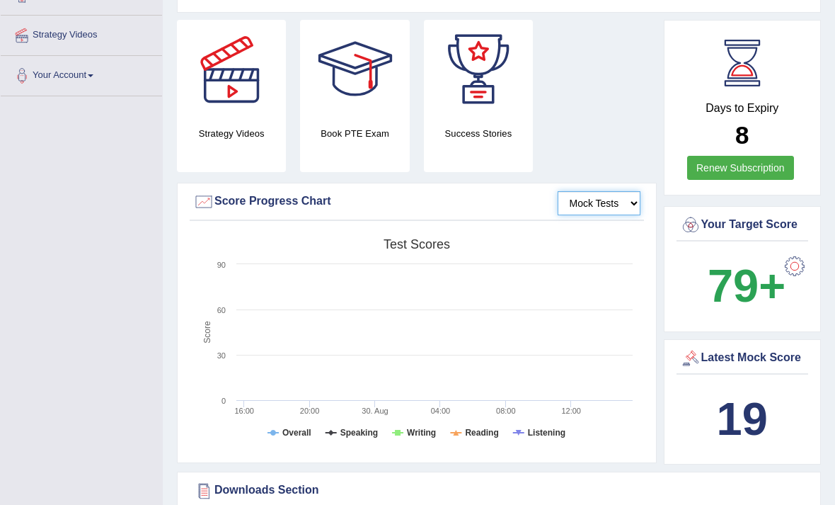
scroll to position [255, 0]
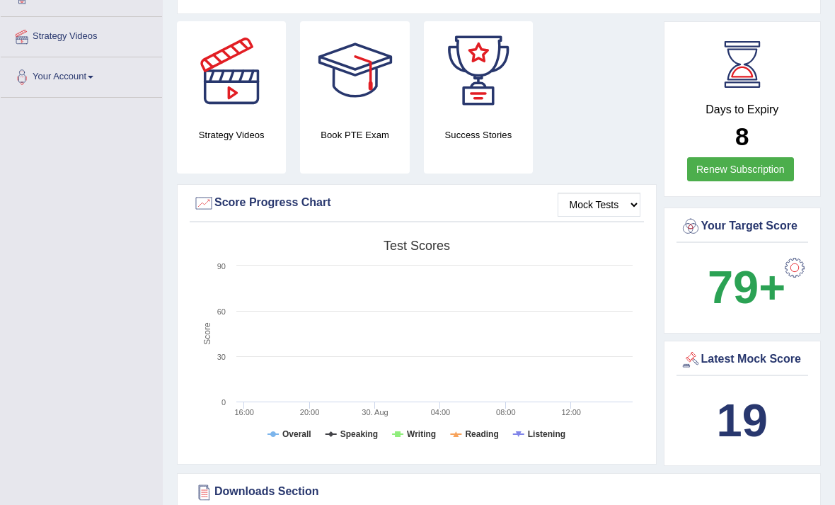
click at [742, 422] on b "19" at bounding box center [742, 420] width 51 height 52
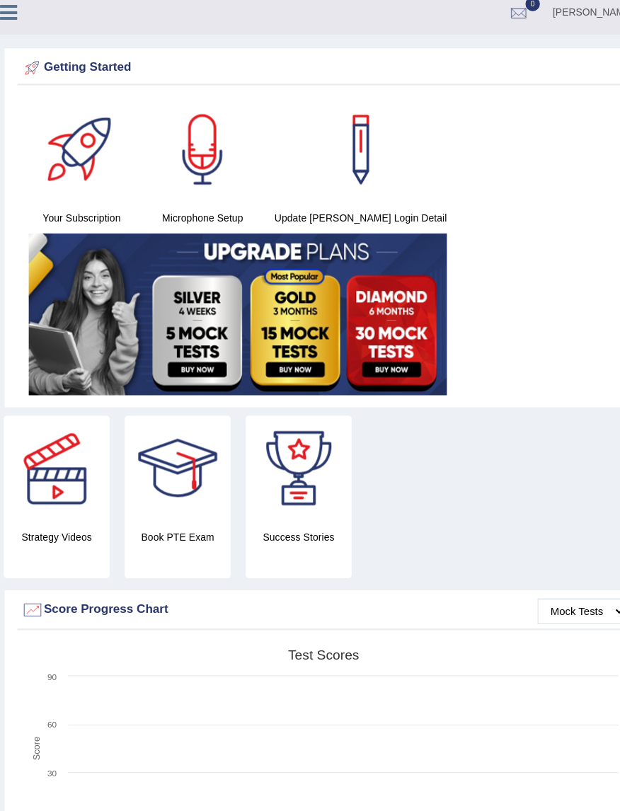
scroll to position [0, 0]
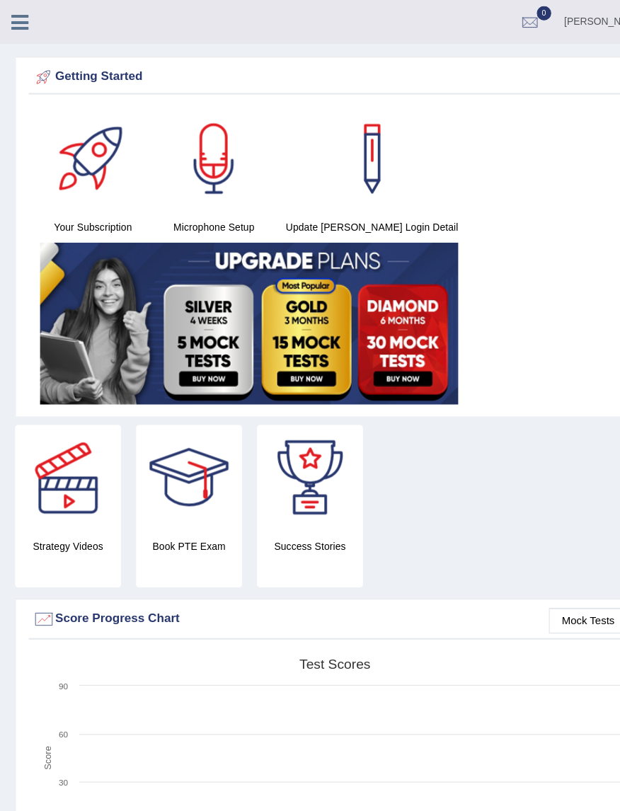
click at [19, 24] on icon at bounding box center [19, 20] width 16 height 18
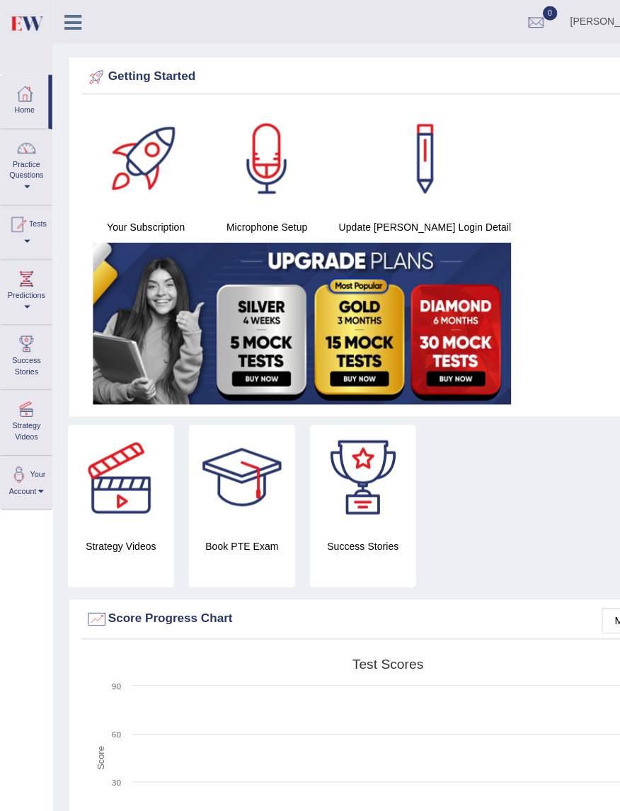
click at [17, 360] on link "Success Stories" at bounding box center [25, 332] width 48 height 56
click at [21, 286] on link "Predictions" at bounding box center [25, 271] width 48 height 56
click at [20, 287] on div at bounding box center [310, 405] width 620 height 811
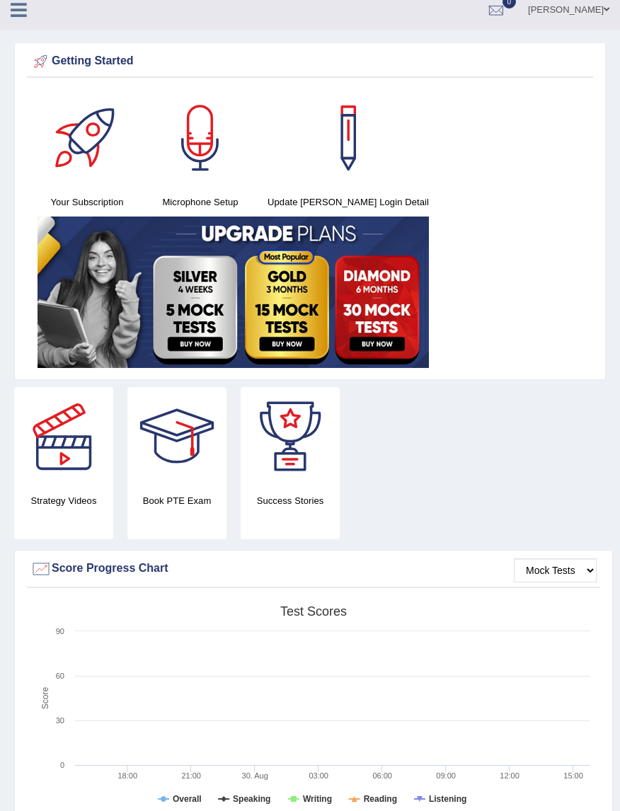
click at [6, 16] on link at bounding box center [19, 8] width 38 height 21
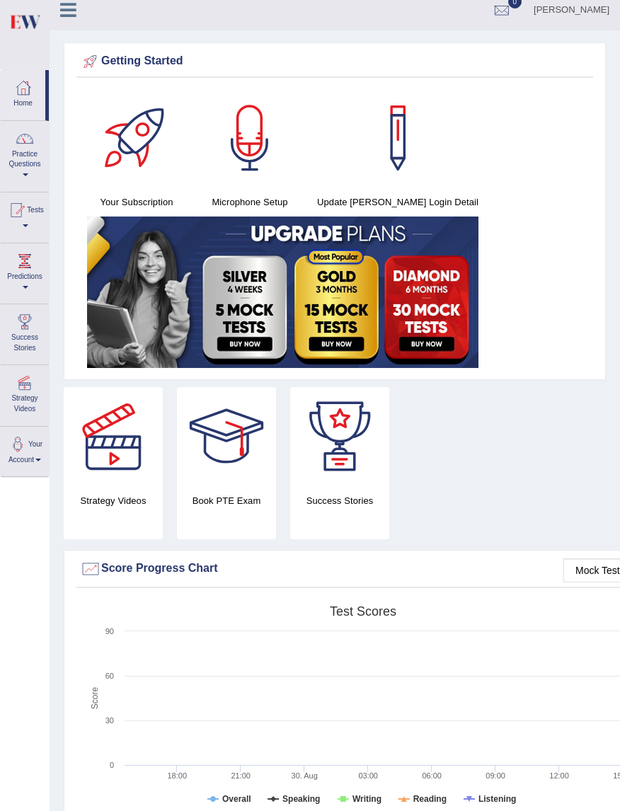
click at [26, 277] on link "Predictions" at bounding box center [25, 271] width 48 height 56
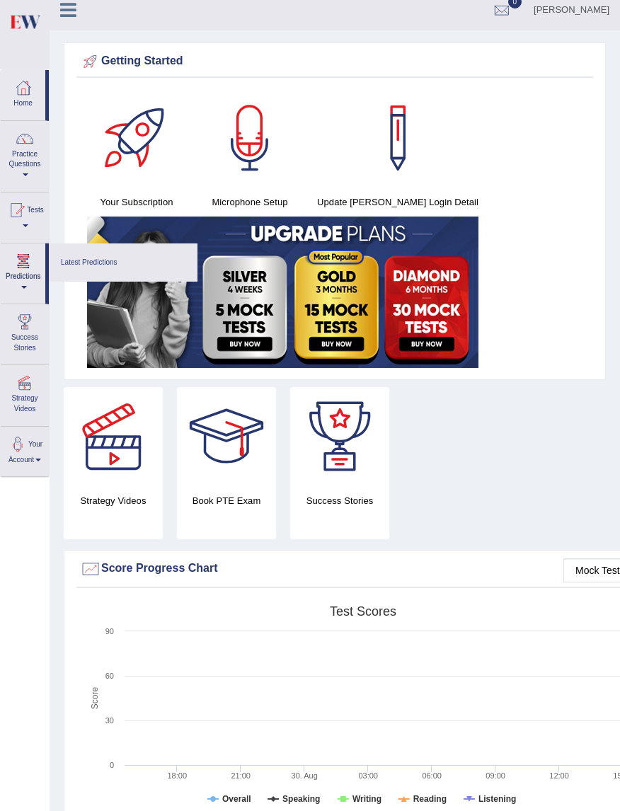
click at [95, 268] on link "Latest Predictions" at bounding box center [123, 263] width 134 height 25
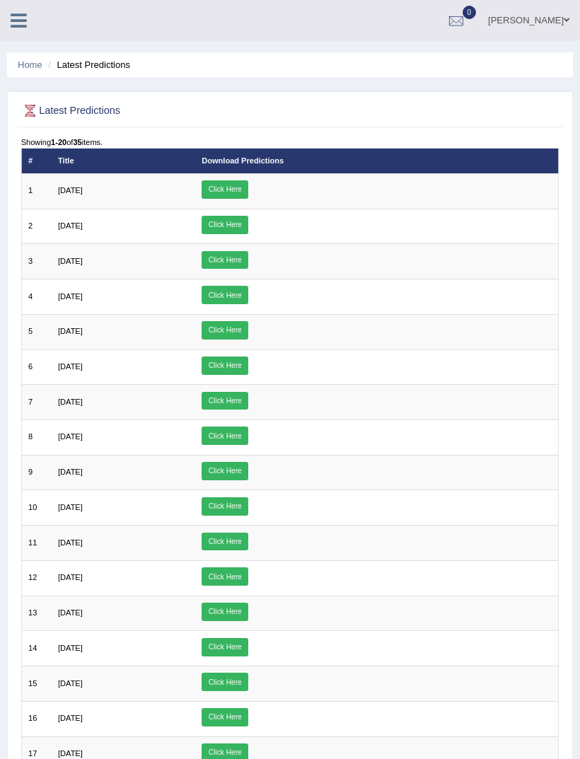
click at [248, 199] on link "Click Here" at bounding box center [225, 189] width 47 height 18
click at [30, 16] on link at bounding box center [19, 18] width 38 height 21
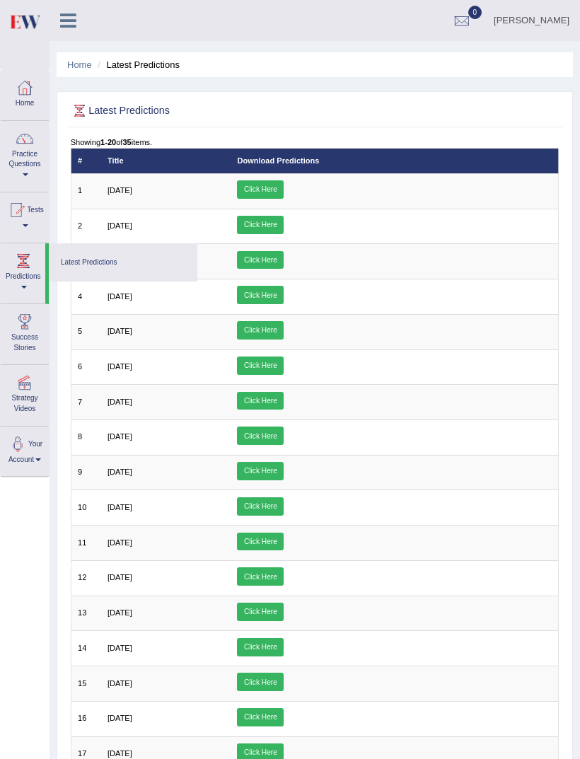
click at [35, 173] on link "Practice Questions" at bounding box center [25, 154] width 48 height 67
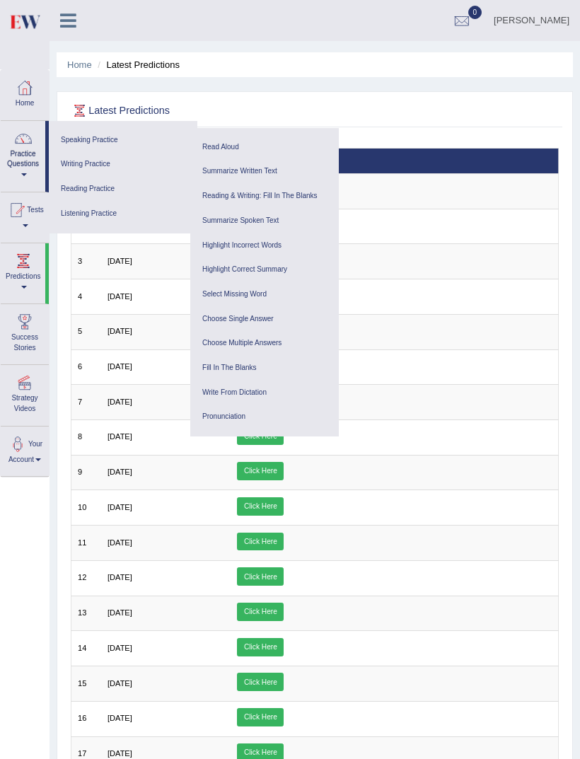
click at [251, 391] on link "Write From Dictation" at bounding box center [264, 393] width 134 height 25
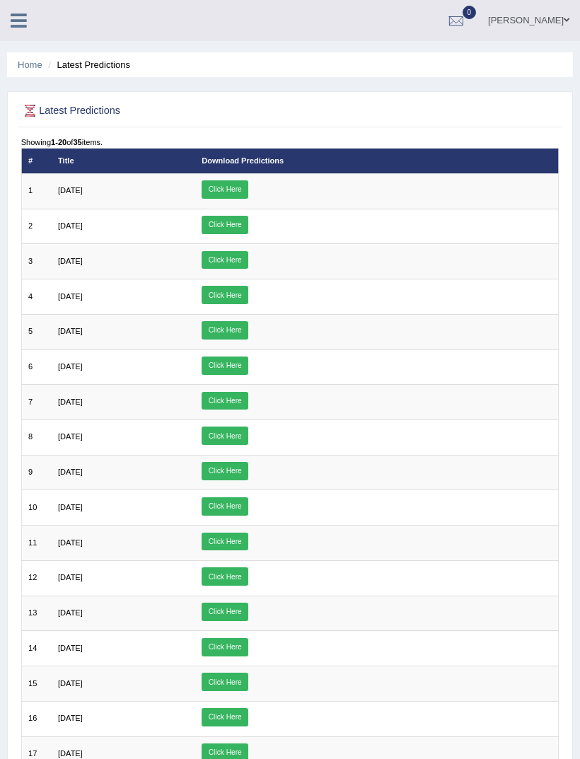
click at [20, 28] on icon at bounding box center [19, 20] width 16 height 18
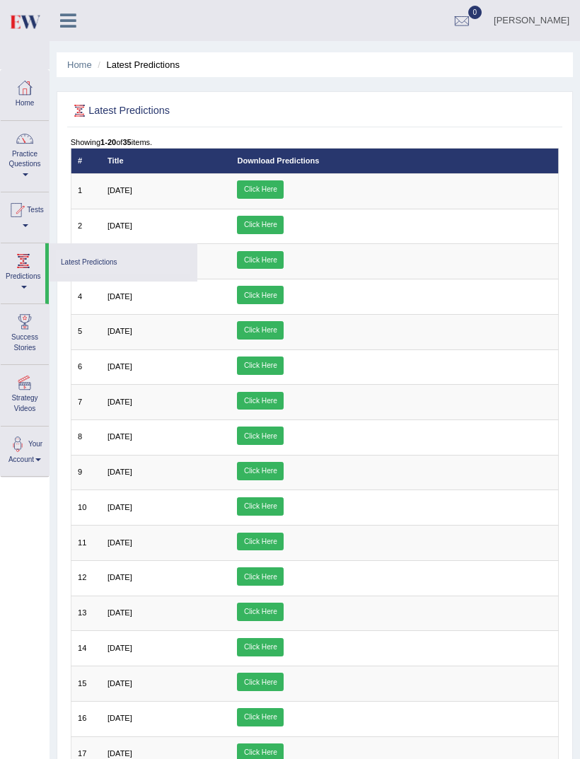
click at [30, 173] on link "Practice Questions" at bounding box center [25, 154] width 48 height 67
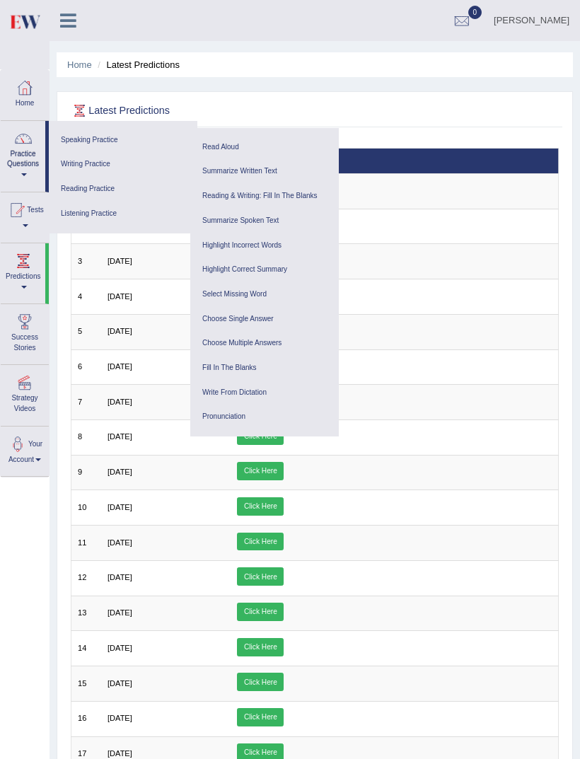
click at [251, 392] on link "Write From Dictation" at bounding box center [264, 393] width 134 height 25
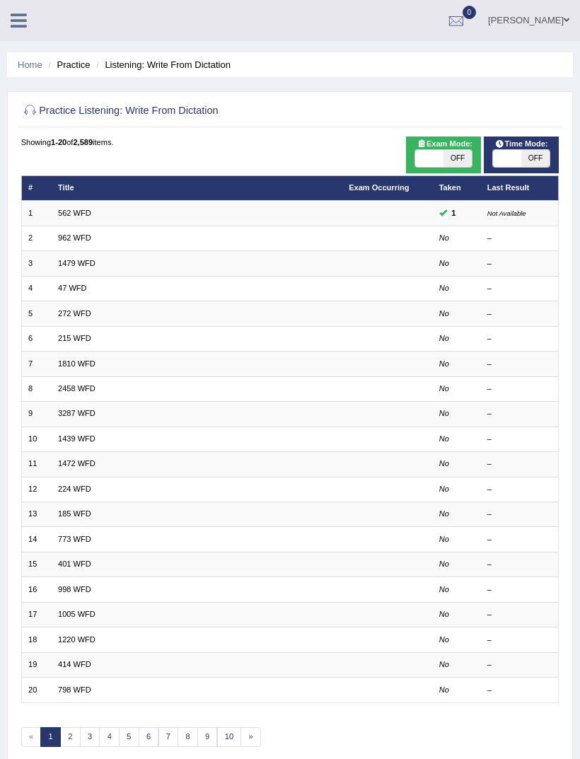
click at [78, 242] on link "962 WFD" at bounding box center [74, 238] width 33 height 8
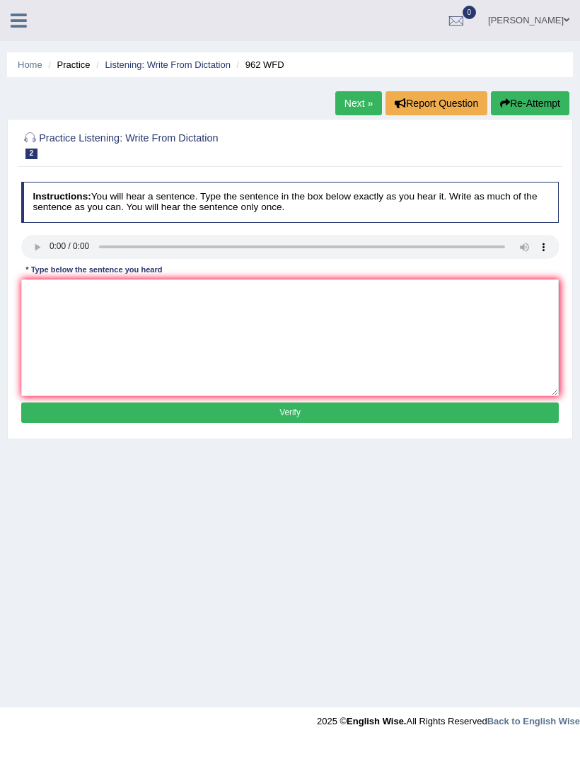
click at [205, 69] on link "Listening: Write From Dictation" at bounding box center [168, 64] width 126 height 11
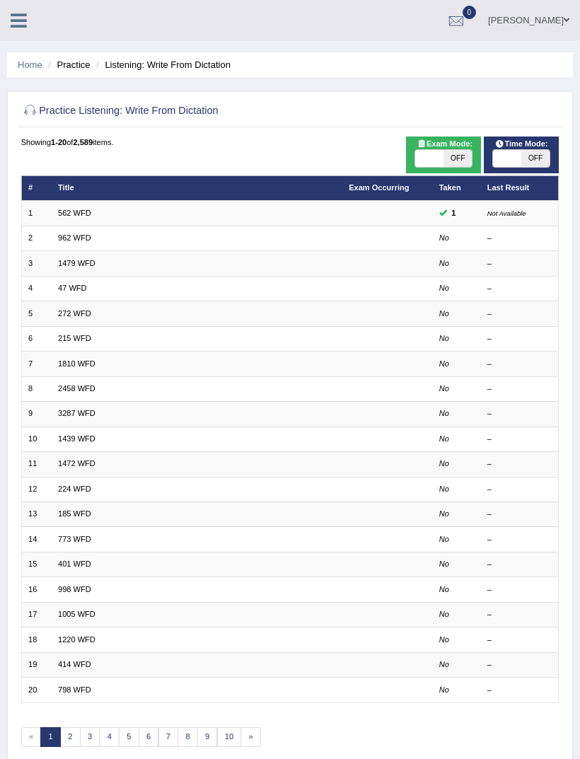
click at [76, 217] on link "562 WFD" at bounding box center [74, 213] width 33 height 8
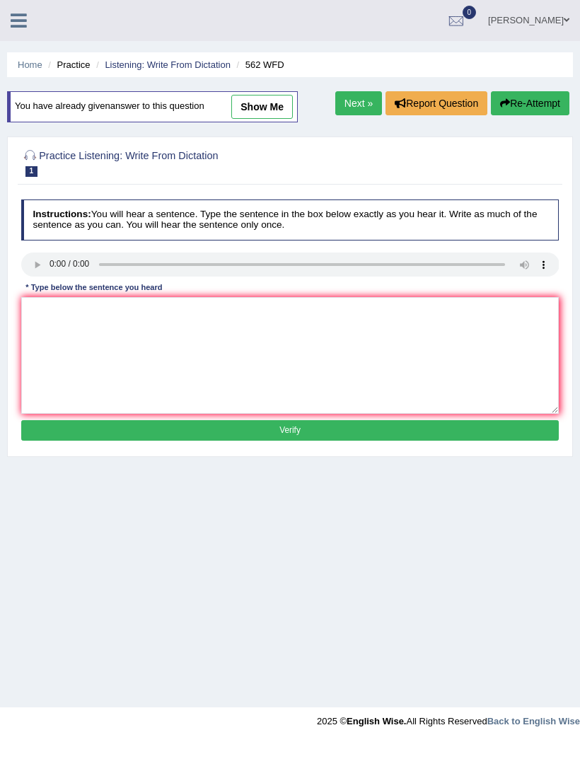
click at [35, 274] on audio at bounding box center [290, 265] width 539 height 24
click at [38, 272] on audio at bounding box center [290, 265] width 539 height 24
click at [35, 270] on audio at bounding box center [290, 265] width 539 height 24
click at [38, 273] on audio at bounding box center [290, 265] width 539 height 24
click at [39, 268] on audio at bounding box center [290, 265] width 539 height 24
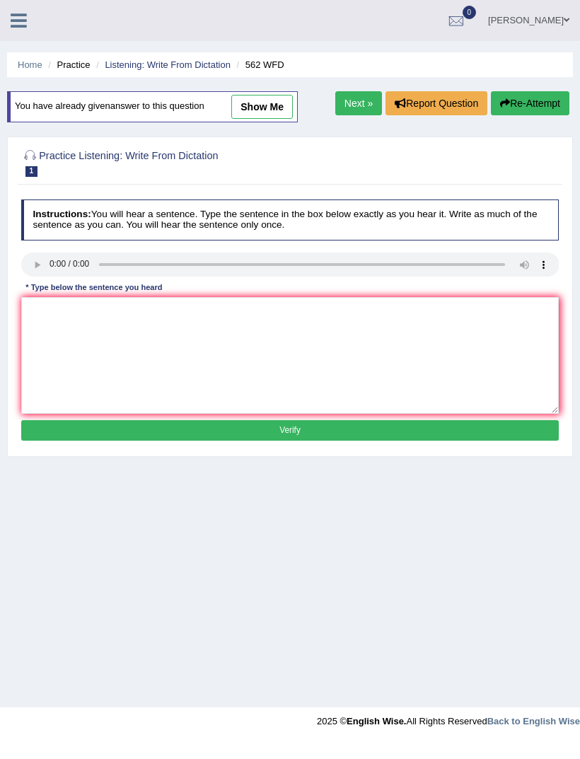
click at [43, 271] on audio at bounding box center [290, 265] width 539 height 24
click at [139, 166] on h2 "Practice Listening: Write From Dictation 1 562 WFD" at bounding box center [188, 162] width 334 height 30
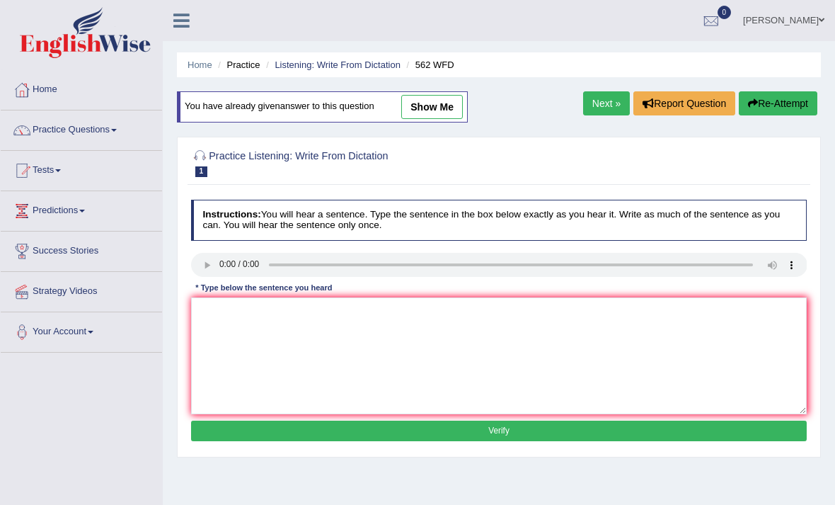
click at [81, 340] on link "Your Account" at bounding box center [81, 329] width 161 height 35
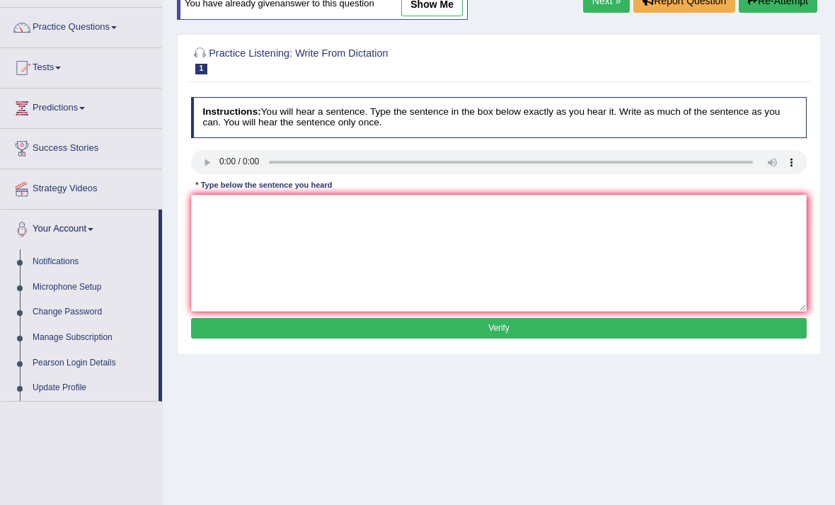
scroll to position [102, 0]
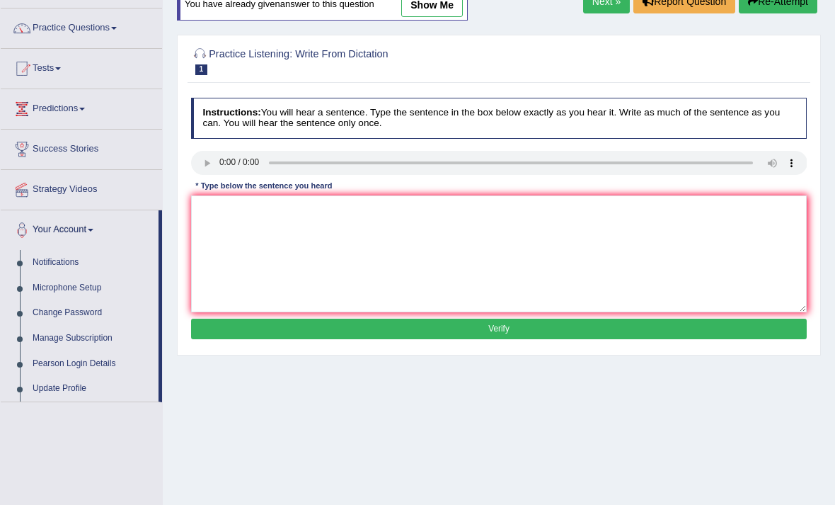
click at [86, 340] on div at bounding box center [417, 252] width 835 height 505
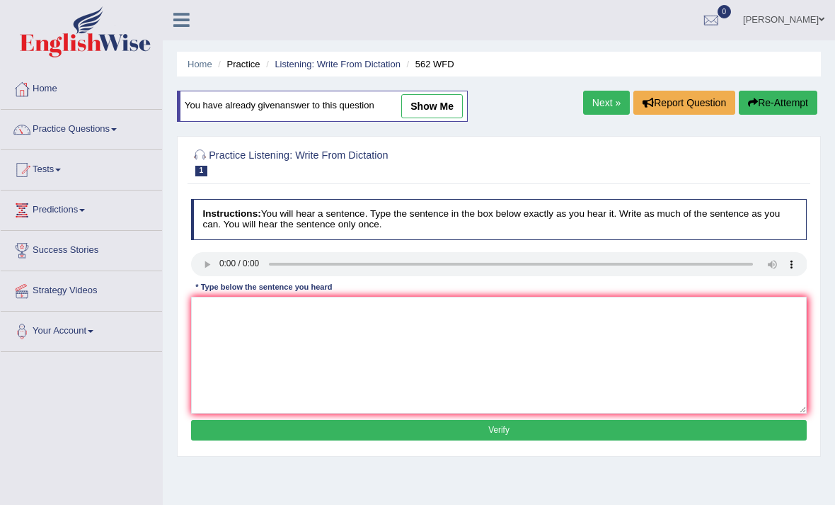
scroll to position [0, 0]
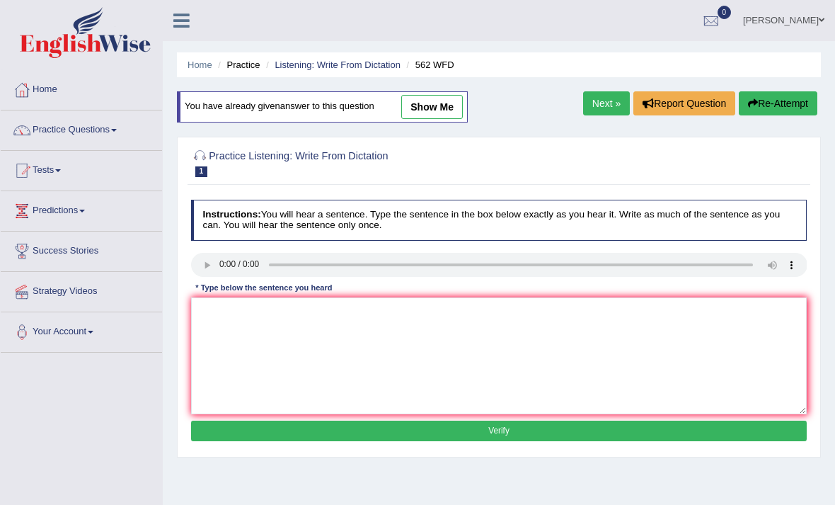
click at [580, 26] on link "[PERSON_NAME]" at bounding box center [783, 18] width 103 height 37
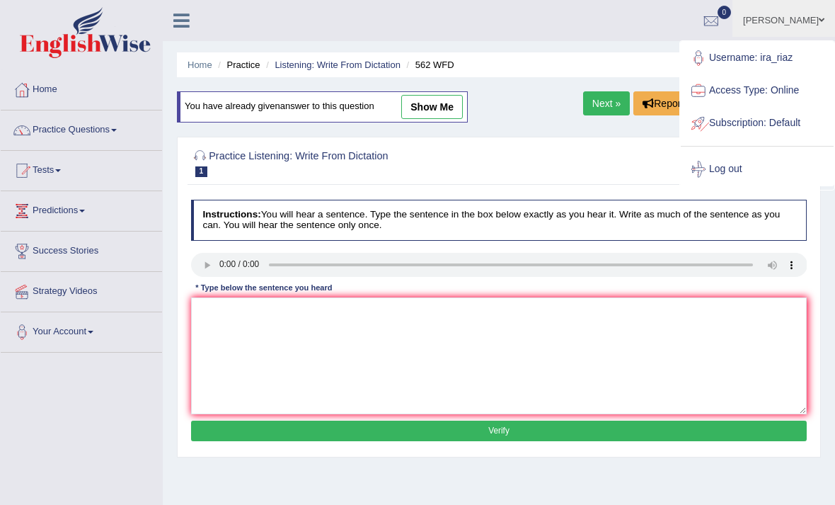
click at [580, 121] on link "Subscription: Default" at bounding box center [757, 123] width 153 height 33
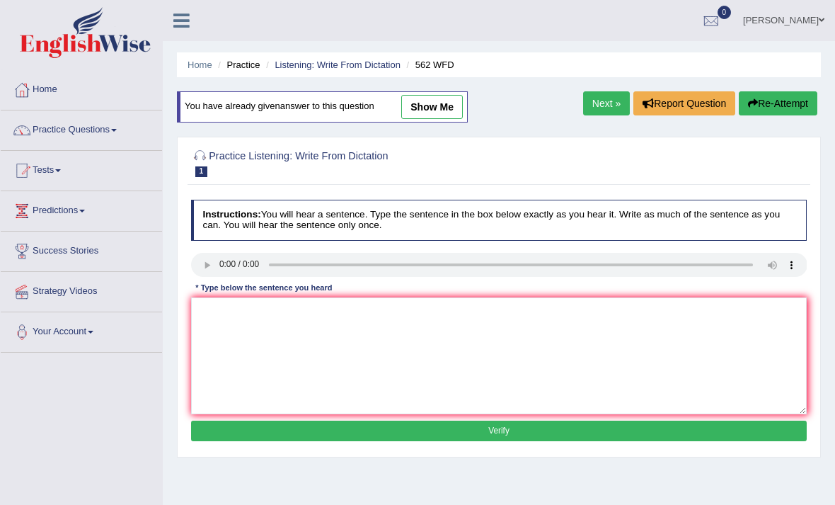
click at [580, 17] on link "[PERSON_NAME]" at bounding box center [783, 18] width 103 height 37
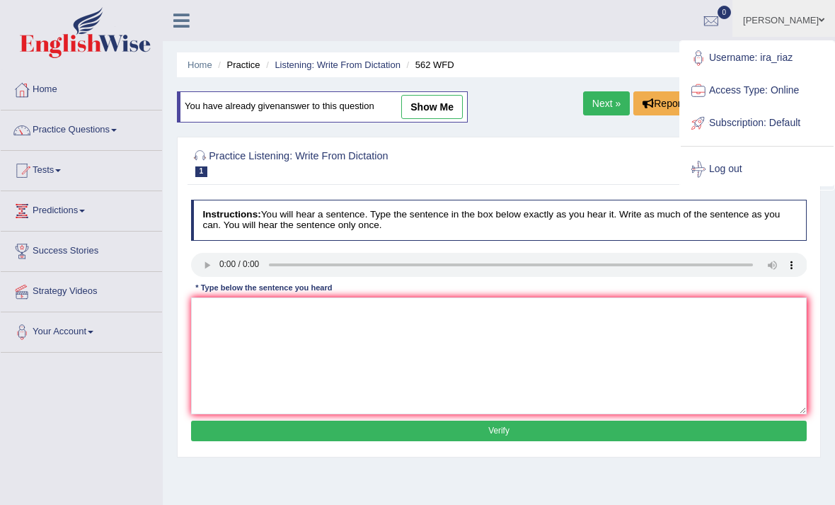
click at [580, 127] on link "Subscription: Default" at bounding box center [757, 123] width 153 height 33
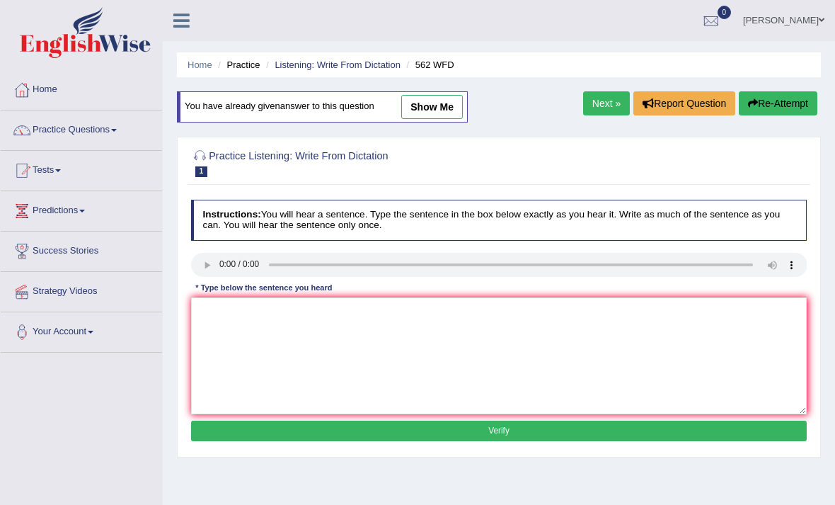
click at [580, 25] on link "[PERSON_NAME]" at bounding box center [783, 18] width 103 height 37
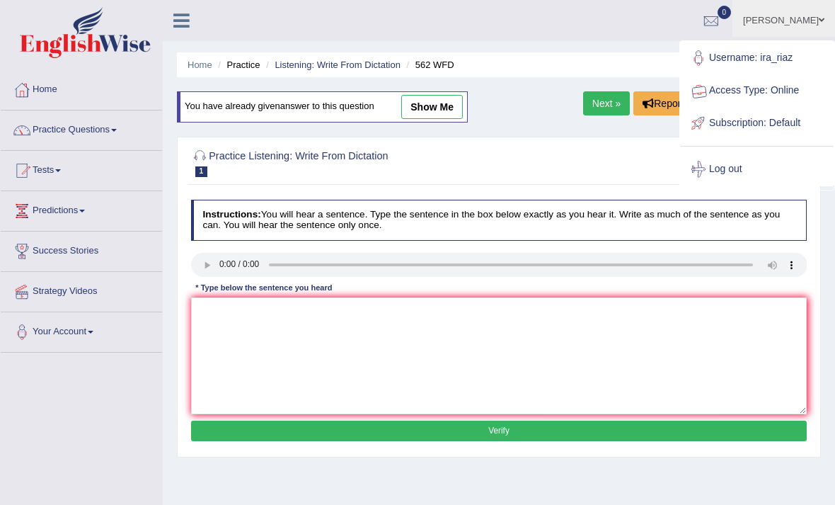
click at [580, 93] on link "Access Type: Online" at bounding box center [757, 90] width 153 height 33
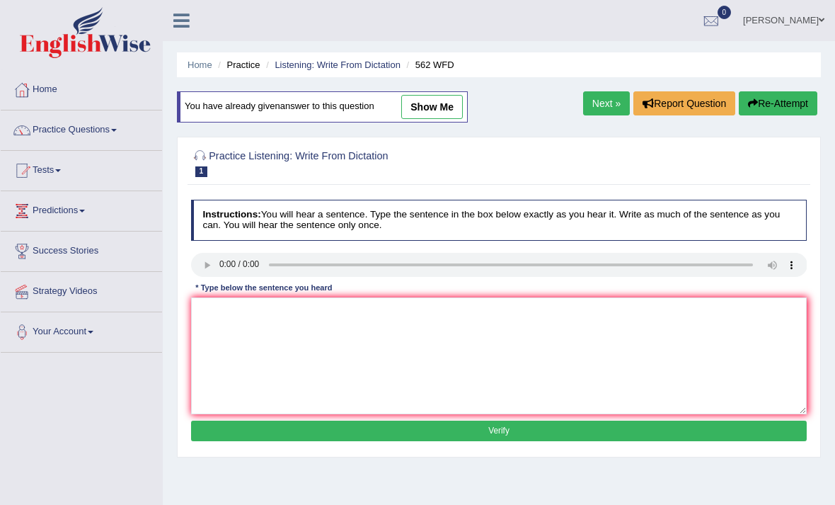
click at [580, 109] on button "Report Question" at bounding box center [684, 103] width 102 height 24
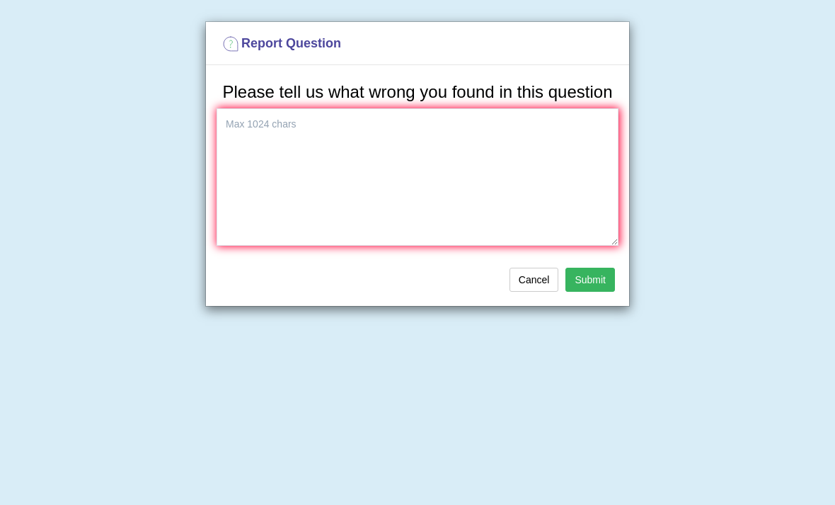
click at [533, 292] on button "Cancel" at bounding box center [535, 280] width 50 height 24
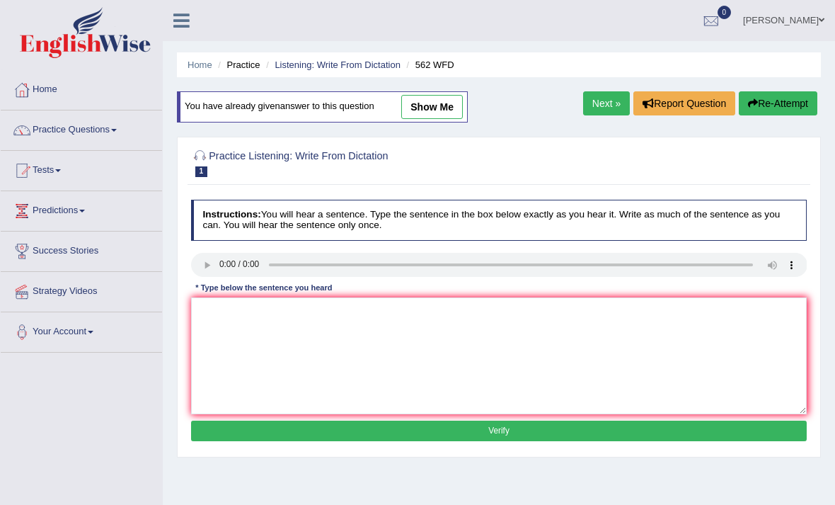
click at [436, 108] on link "show me" at bounding box center [432, 107] width 62 height 24
type textarea "The gap between rich and poor do not decrease."
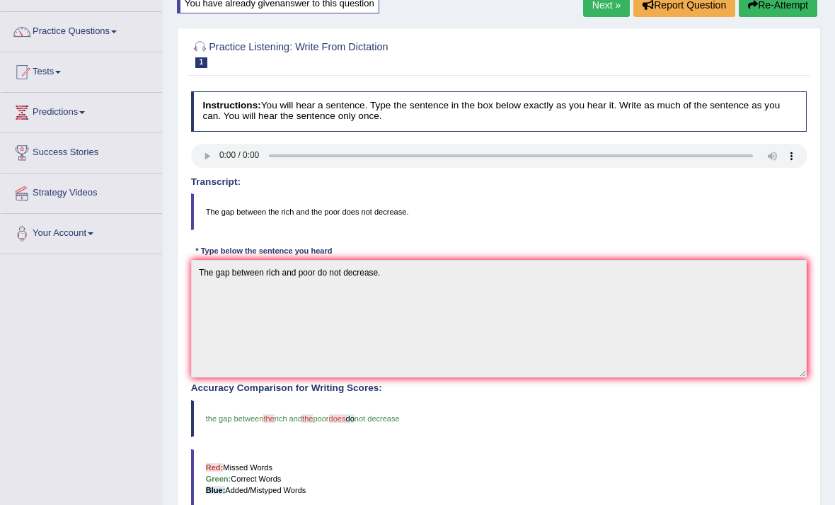
scroll to position [104, 0]
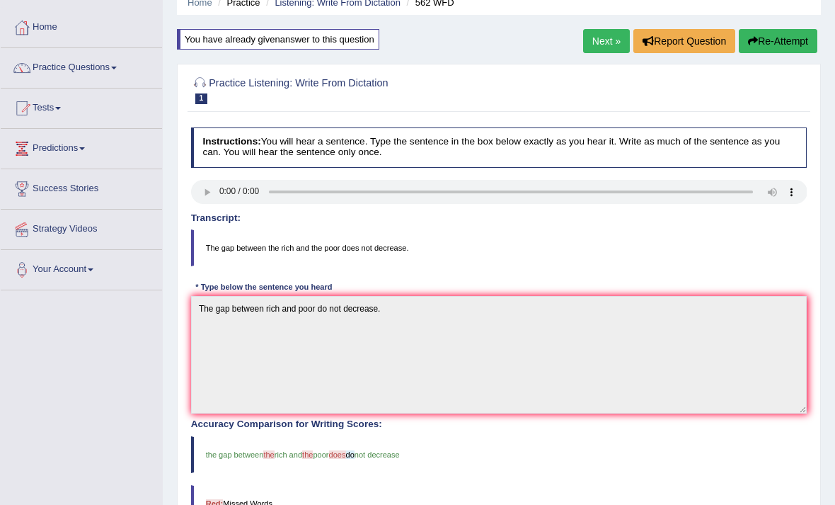
click at [580, 45] on link "Next »" at bounding box center [606, 42] width 47 height 24
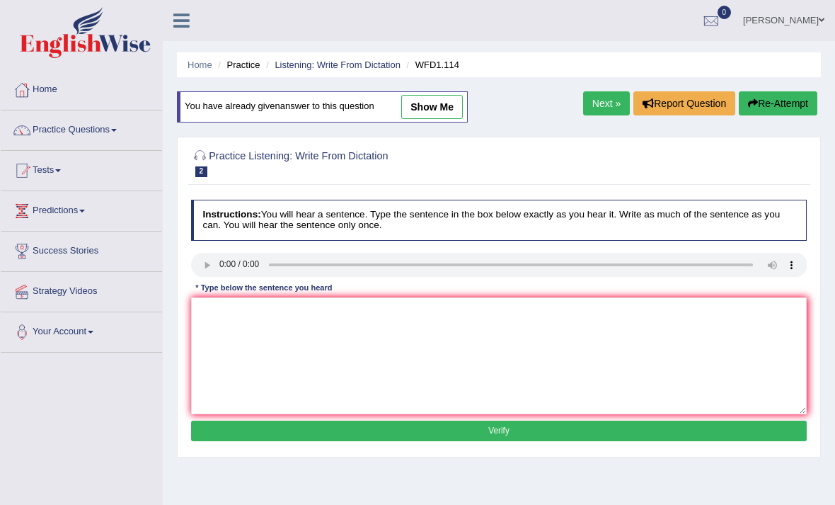
click at [437, 108] on link "show me" at bounding box center [432, 107] width 62 height 24
type textarea "The office early works are more experimental."
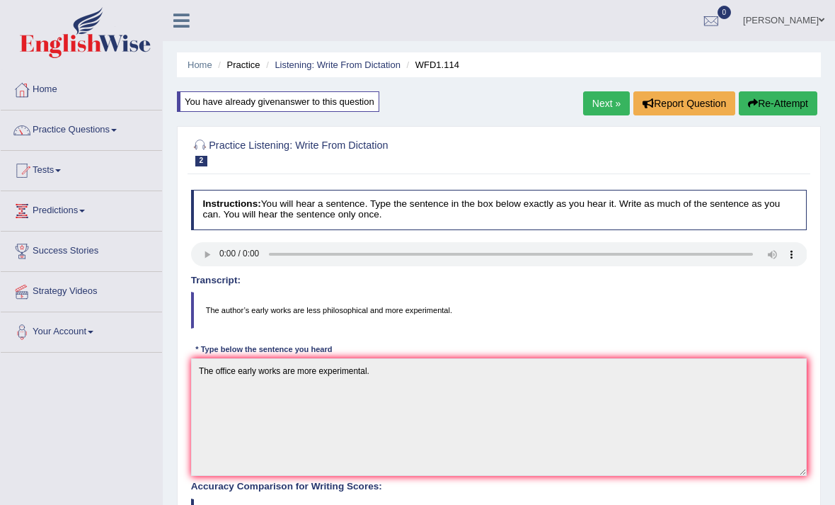
click at [602, 105] on link "Next »" at bounding box center [606, 103] width 47 height 24
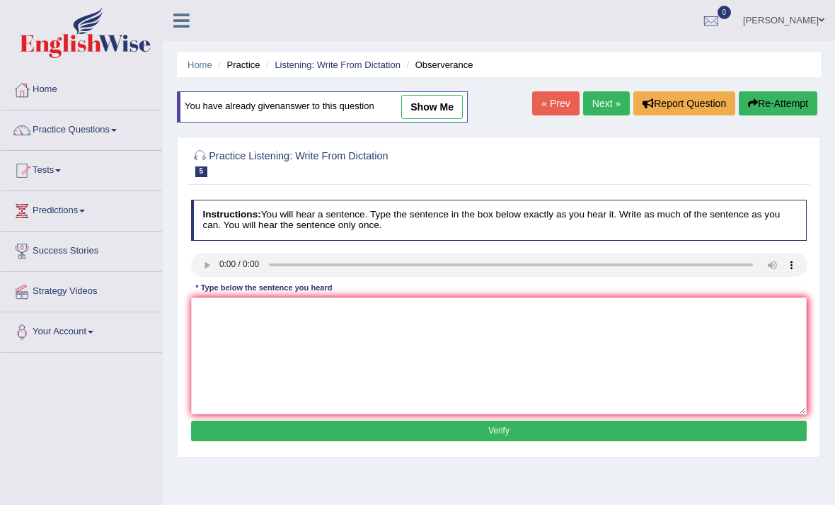
click at [373, 66] on link "Listening: Write From Dictation" at bounding box center [338, 64] width 126 height 11
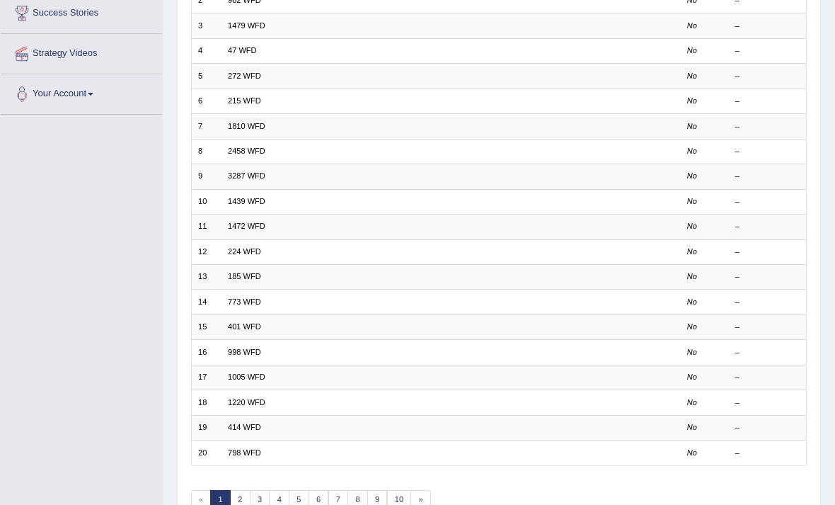
scroll to position [307, 0]
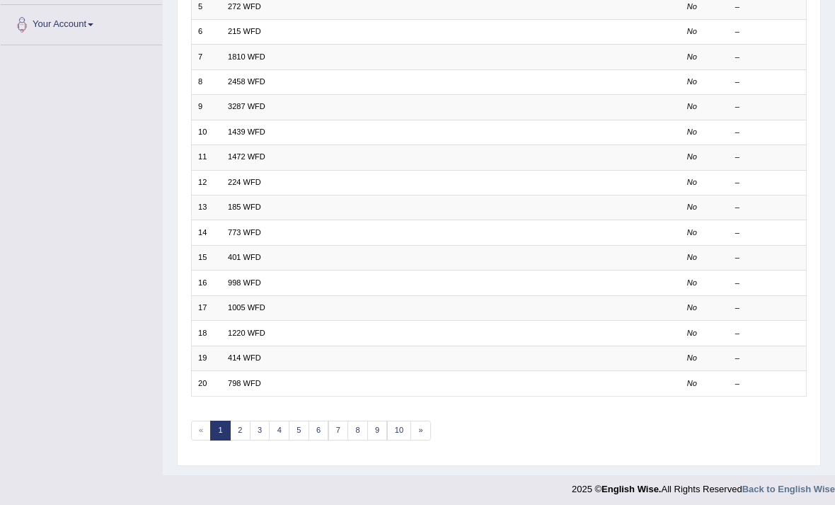
click at [292, 440] on link "5" at bounding box center [299, 430] width 21 height 20
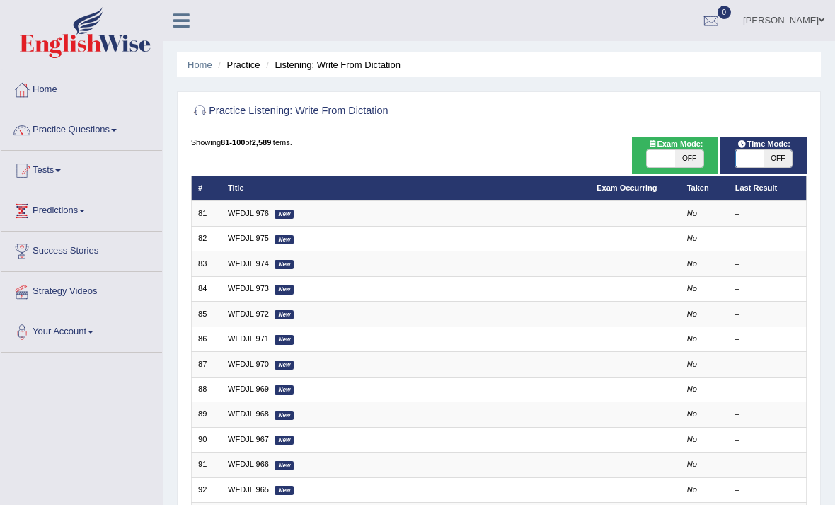
click at [252, 217] on link "WFDJL 976" at bounding box center [248, 213] width 41 height 8
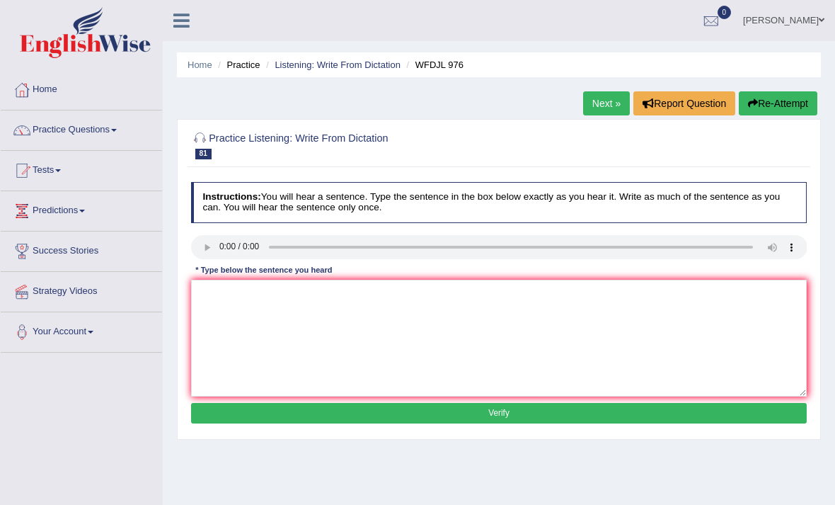
click at [204, 251] on audio at bounding box center [499, 247] width 616 height 24
click at [204, 258] on audio at bounding box center [499, 247] width 616 height 24
click at [207, 256] on audio at bounding box center [499, 247] width 616 height 24
click at [210, 258] on audio at bounding box center [499, 247] width 616 height 24
click at [207, 255] on audio at bounding box center [499, 247] width 616 height 24
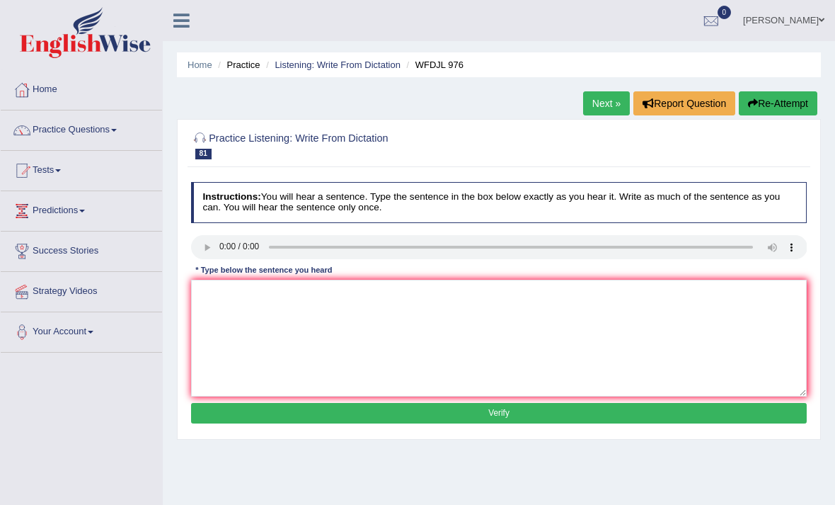
click at [208, 255] on audio at bounding box center [499, 247] width 616 height 24
click at [212, 255] on audio at bounding box center [499, 247] width 616 height 24
click at [207, 256] on audio at bounding box center [499, 247] width 616 height 24
click at [206, 254] on audio at bounding box center [499, 247] width 616 height 24
click at [204, 254] on audio at bounding box center [499, 247] width 616 height 24
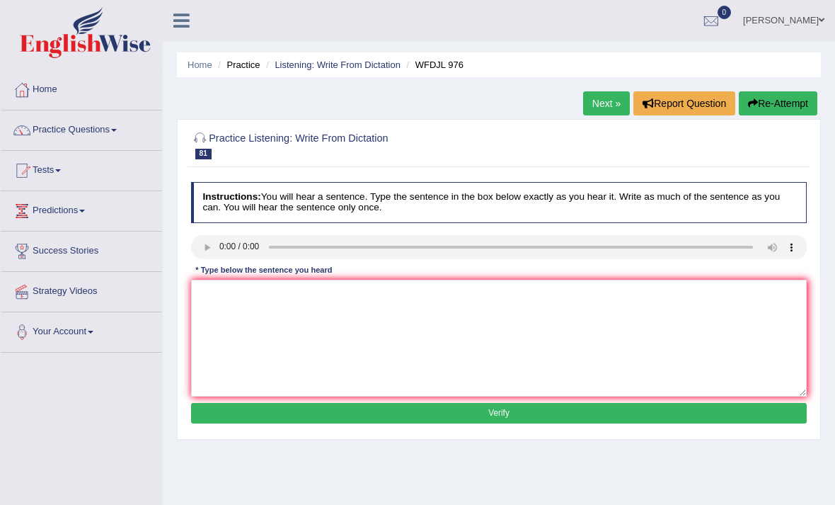
click at [204, 255] on audio at bounding box center [499, 247] width 616 height 24
click at [204, 258] on audio at bounding box center [499, 247] width 616 height 24
click at [206, 255] on audio at bounding box center [499, 247] width 616 height 24
click at [207, 254] on audio at bounding box center [499, 247] width 616 height 24
click at [208, 251] on audio at bounding box center [499, 247] width 616 height 24
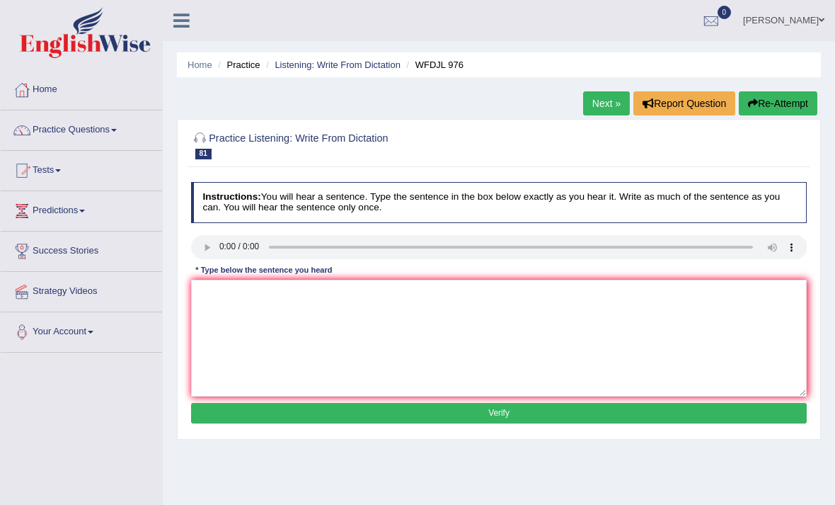
click at [793, 251] on audio at bounding box center [499, 247] width 616 height 24
click at [199, 259] on audio at bounding box center [499, 247] width 616 height 24
click at [203, 253] on audio at bounding box center [499, 247] width 616 height 24
click at [209, 251] on audio at bounding box center [499, 247] width 616 height 24
click at [208, 254] on audio at bounding box center [499, 247] width 616 height 24
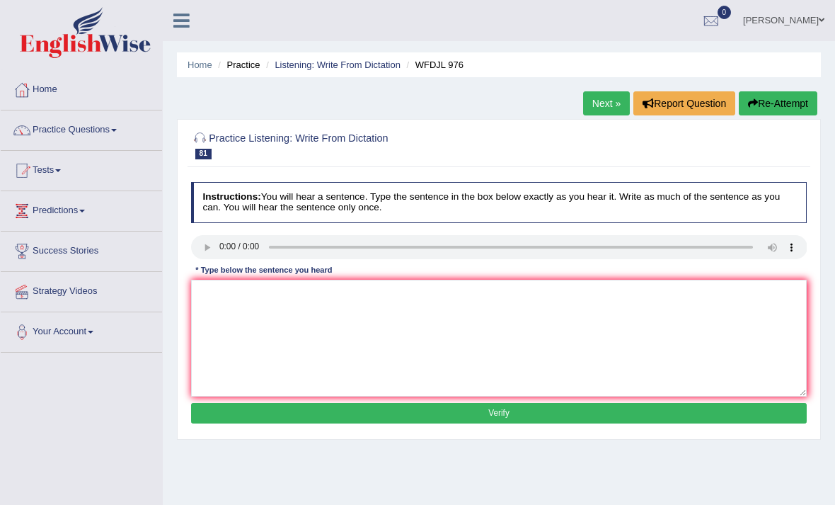
click at [224, 253] on audio at bounding box center [499, 247] width 616 height 24
click at [207, 254] on audio at bounding box center [499, 247] width 616 height 24
click at [205, 255] on audio at bounding box center [499, 247] width 616 height 24
click at [205, 254] on audio at bounding box center [499, 247] width 616 height 24
click at [207, 254] on audio at bounding box center [499, 247] width 616 height 24
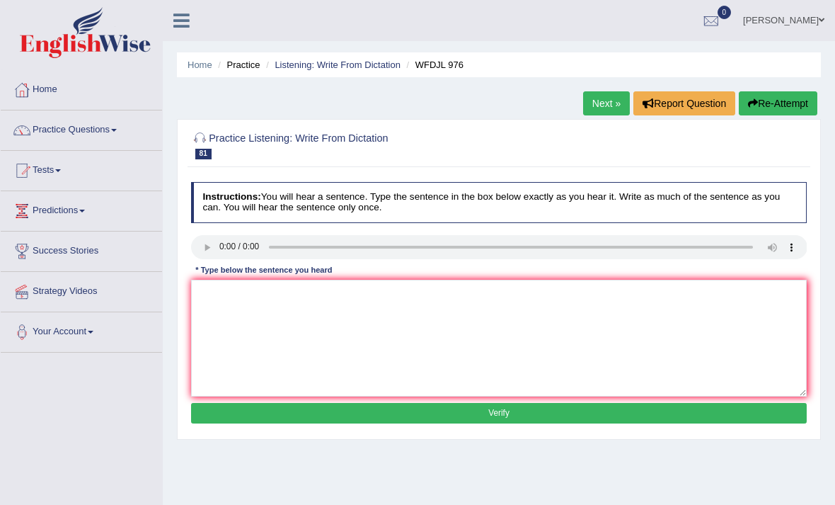
click at [203, 255] on audio at bounding box center [499, 247] width 616 height 24
click at [204, 256] on audio at bounding box center [499, 247] width 616 height 24
click at [204, 252] on audio at bounding box center [499, 247] width 616 height 24
click at [204, 254] on audio at bounding box center [499, 247] width 616 height 24
click at [207, 250] on audio at bounding box center [499, 247] width 616 height 24
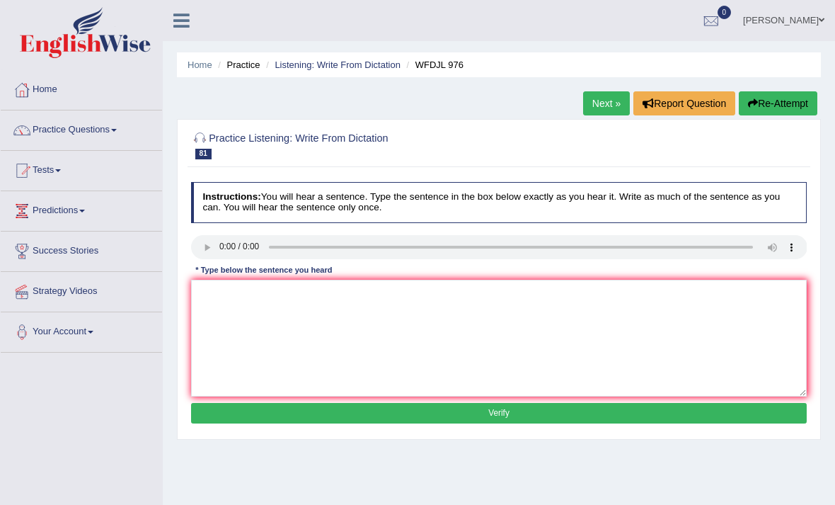
click at [61, 171] on span at bounding box center [58, 170] width 6 height 3
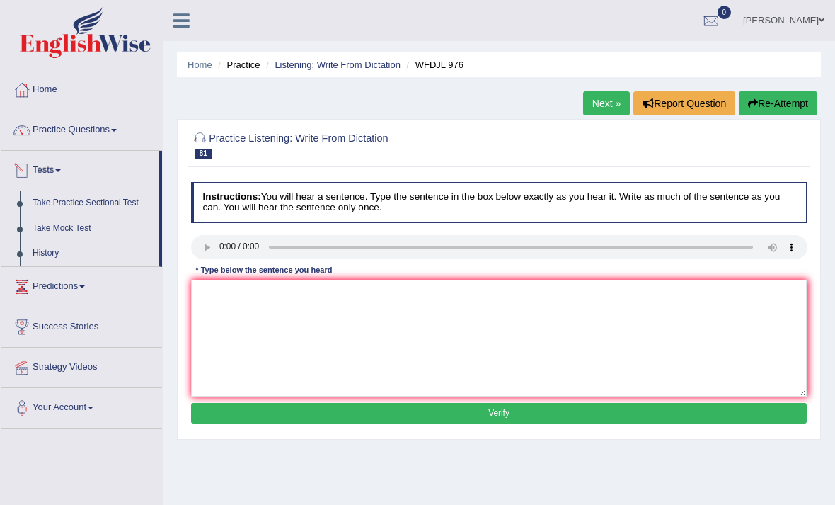
click at [76, 231] on div at bounding box center [417, 252] width 835 height 505
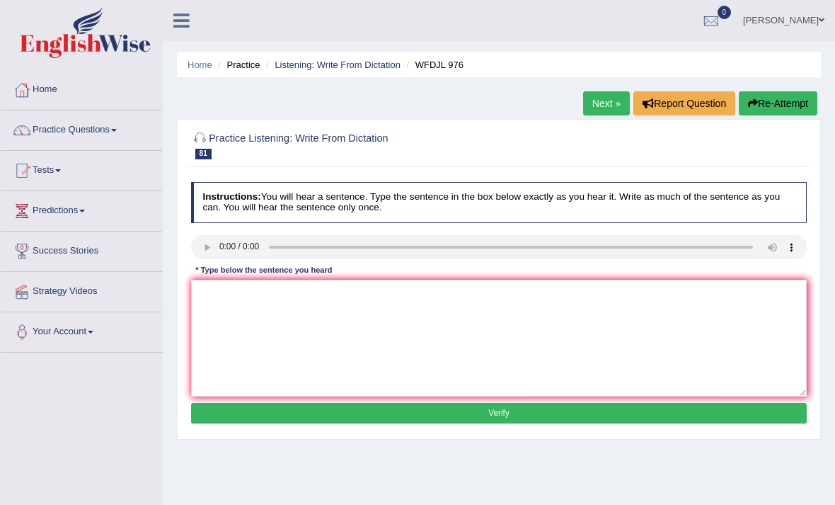
click at [58, 172] on link "Tests" at bounding box center [81, 168] width 161 height 35
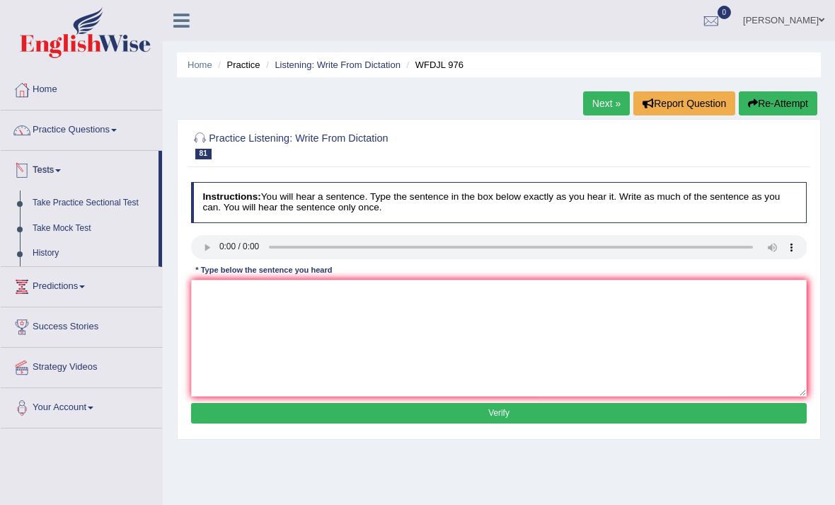
click at [45, 258] on div at bounding box center [417, 252] width 835 height 505
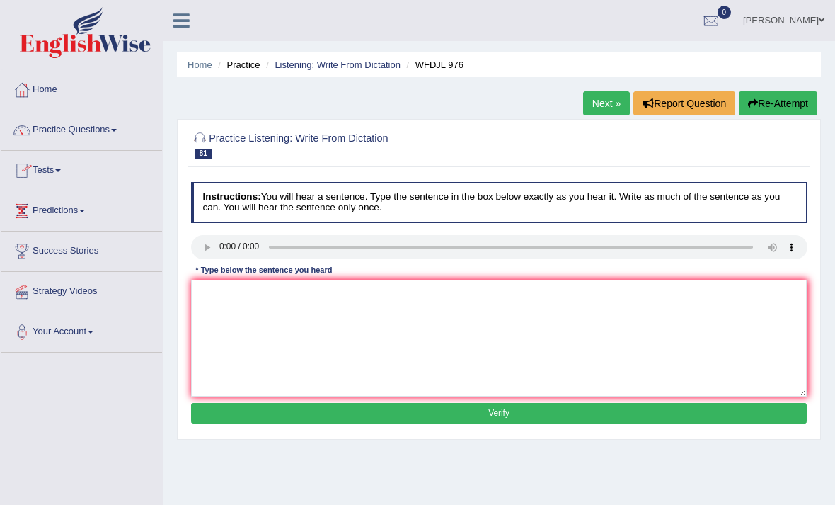
click at [54, 178] on link "Tests" at bounding box center [81, 168] width 161 height 35
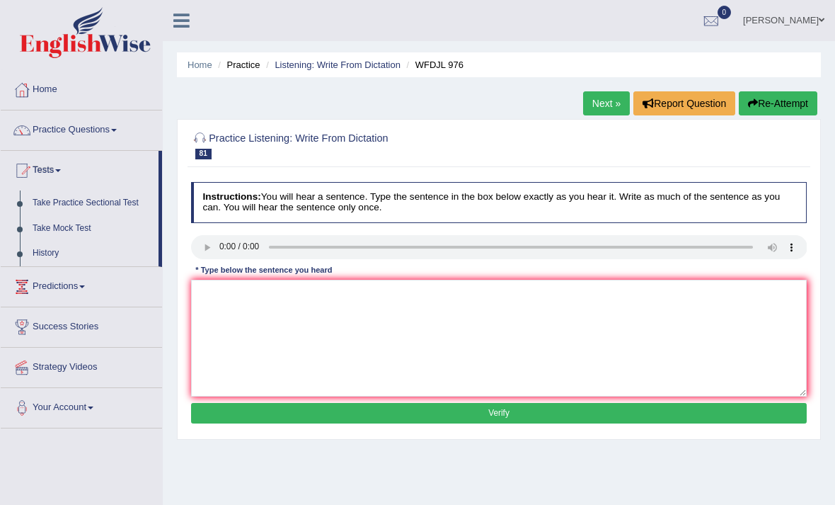
click at [76, 205] on div at bounding box center [417, 252] width 835 height 505
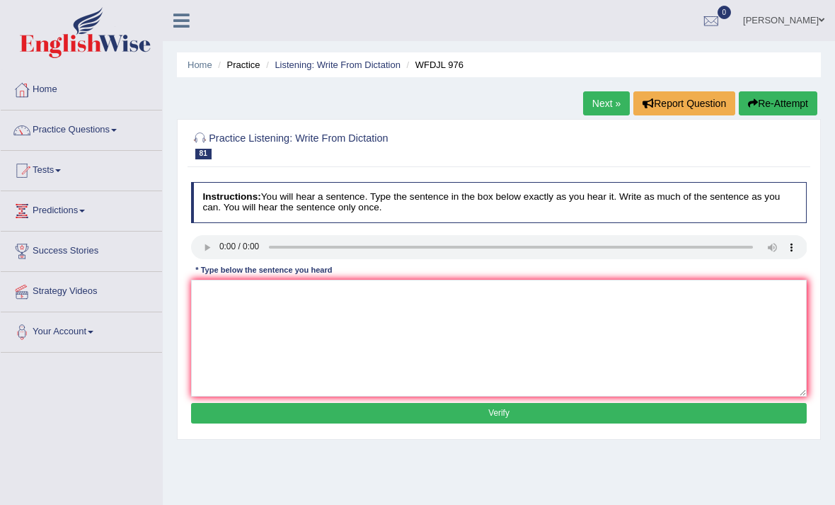
click at [57, 169] on link "Tests" at bounding box center [81, 168] width 161 height 35
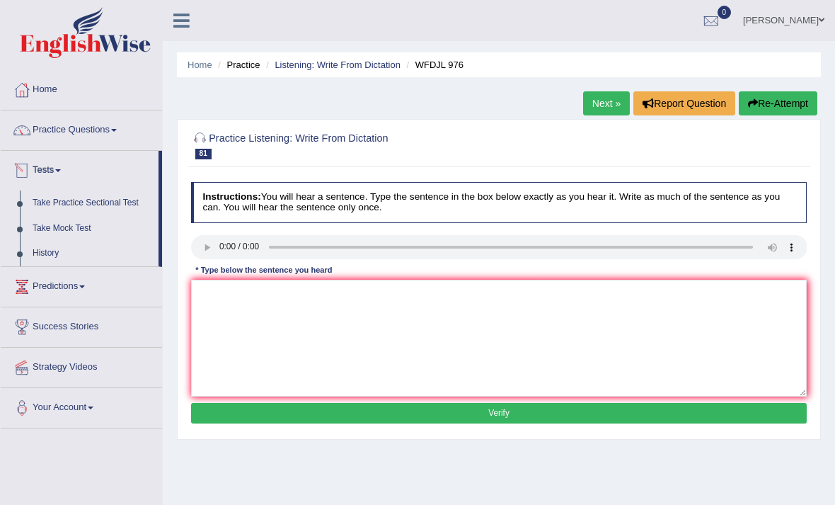
click at [95, 203] on div at bounding box center [417, 252] width 835 height 505
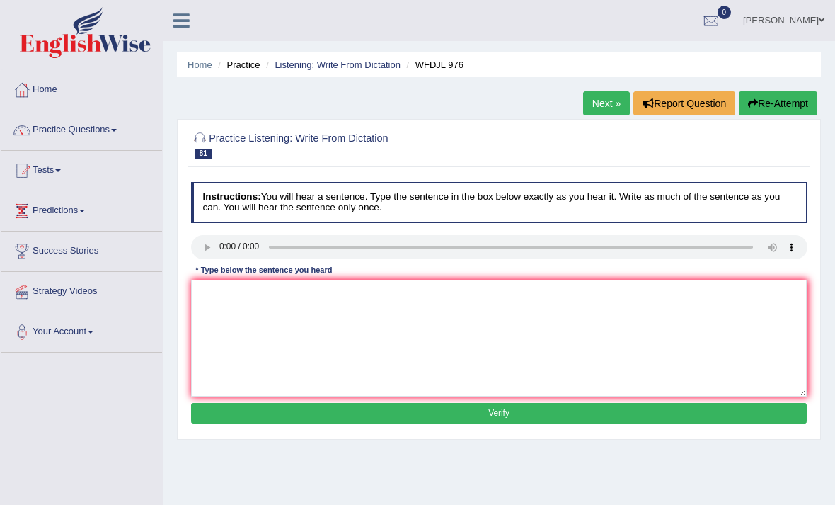
click at [43, 171] on link "Tests" at bounding box center [81, 168] width 161 height 35
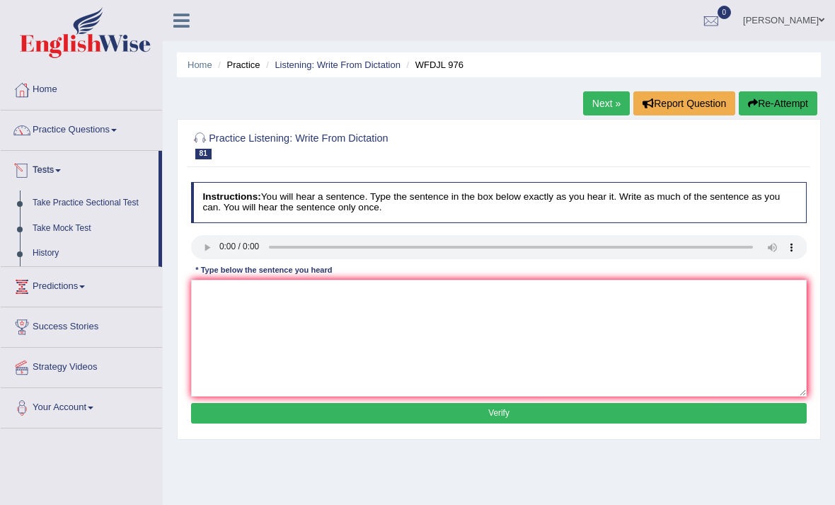
click at [131, 202] on div at bounding box center [417, 252] width 835 height 505
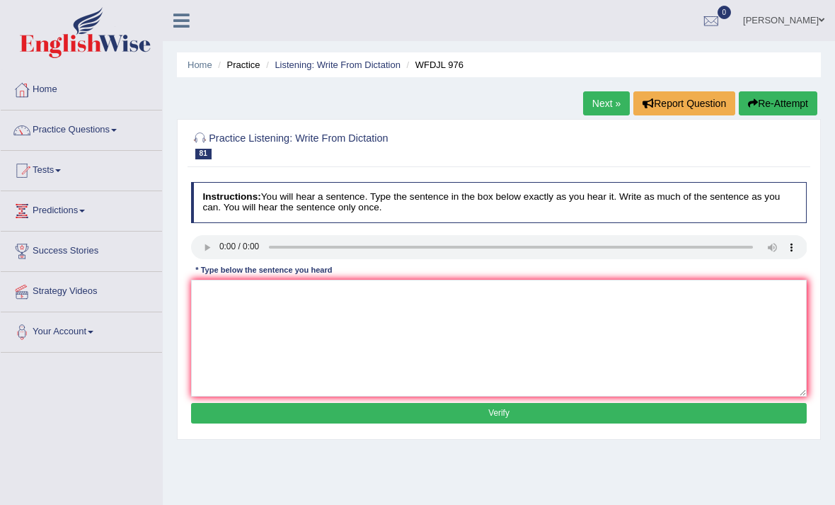
click at [100, 28] on img at bounding box center [85, 32] width 131 height 51
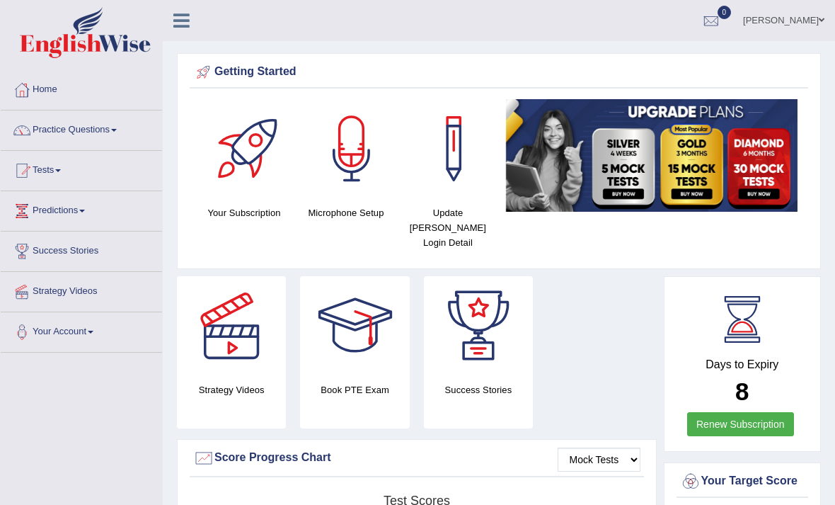
click at [812, 27] on link "irina" at bounding box center [783, 18] width 103 height 37
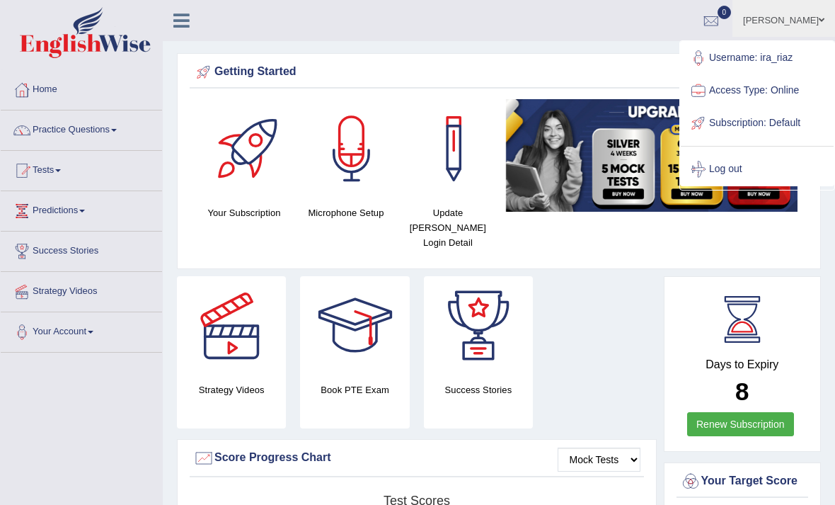
click at [785, 57] on link "Username: ira_riaz" at bounding box center [757, 58] width 153 height 33
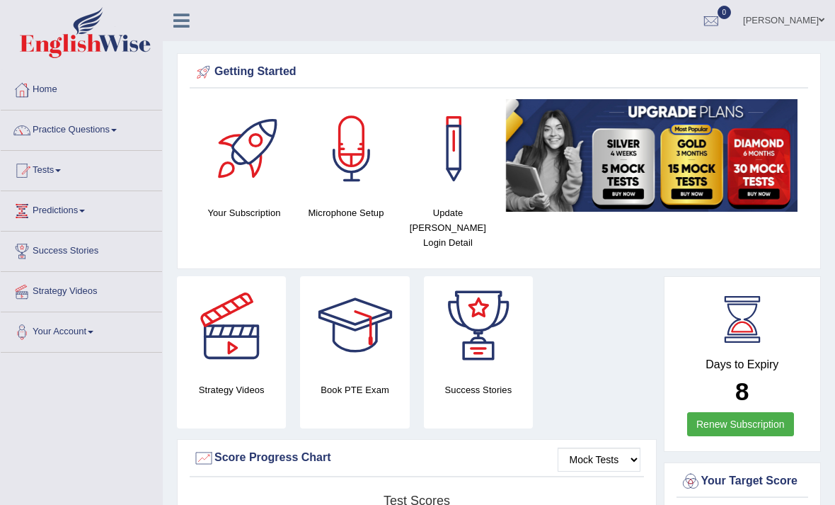
click at [82, 337] on link "Your Account" at bounding box center [81, 329] width 161 height 35
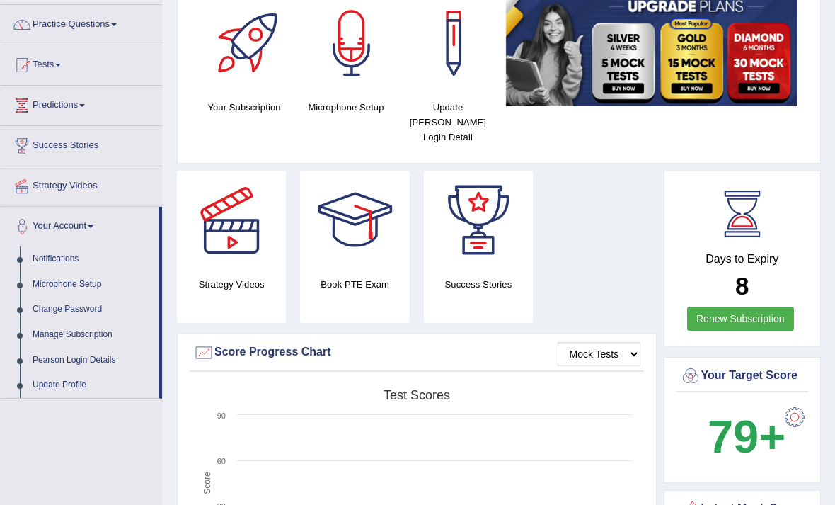
scroll to position [105, 0]
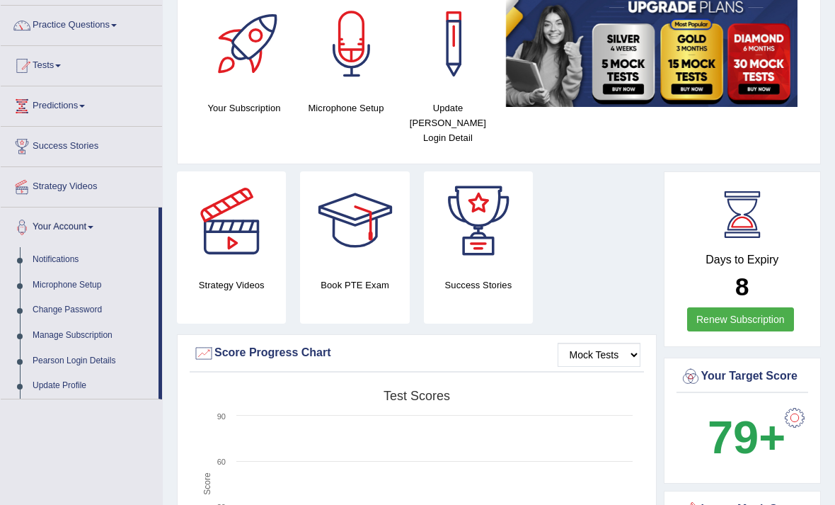
click at [78, 386] on div at bounding box center [417, 252] width 835 height 505
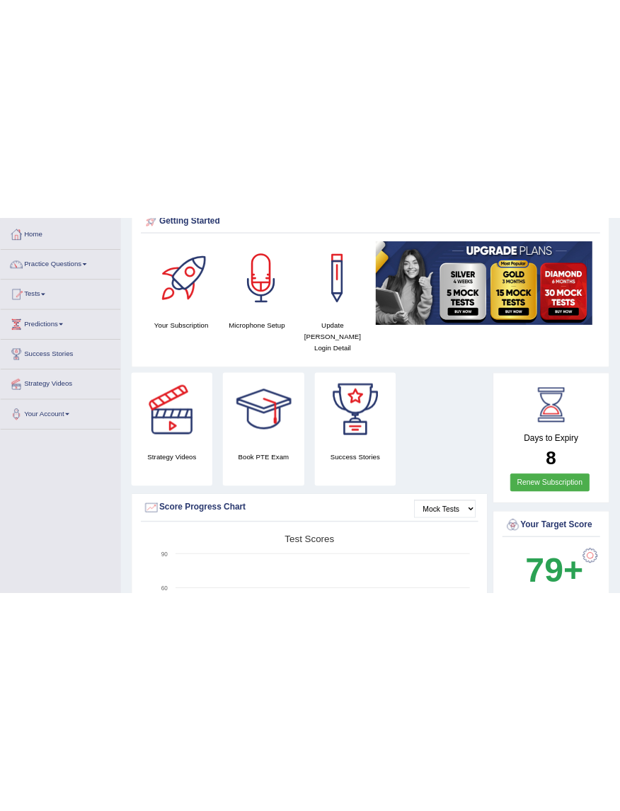
scroll to position [0, 0]
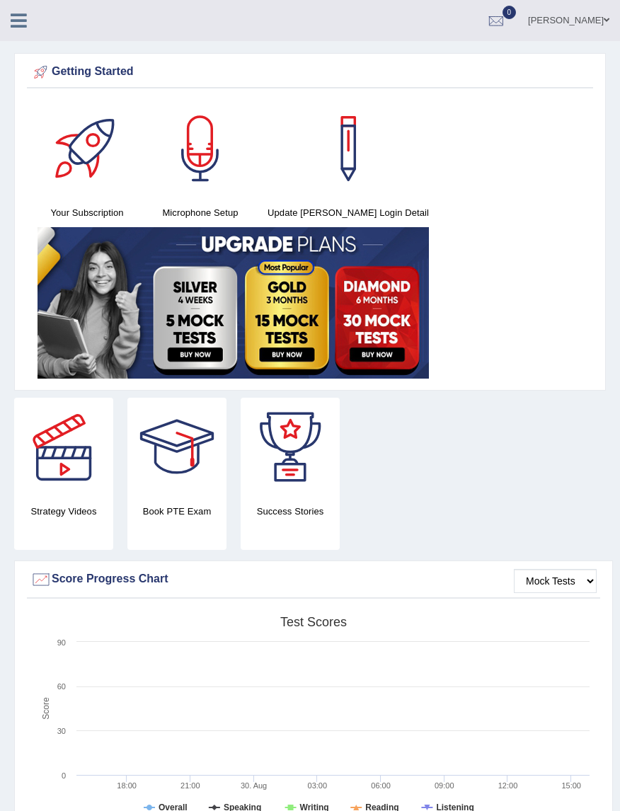
click at [611, 8] on link "irina" at bounding box center [568, 18] width 103 height 37
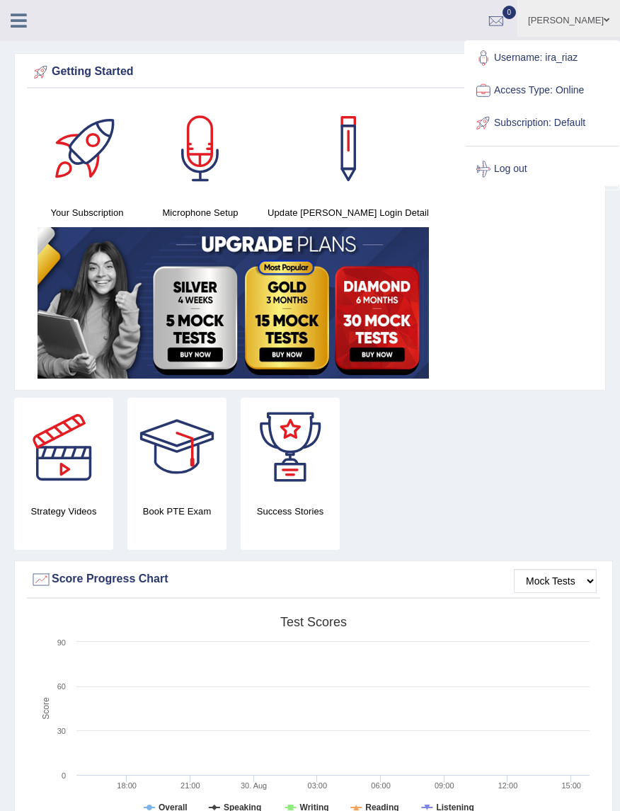
click at [515, 172] on link "Log out" at bounding box center [542, 169] width 153 height 33
